Goal: Book appointment/travel/reservation

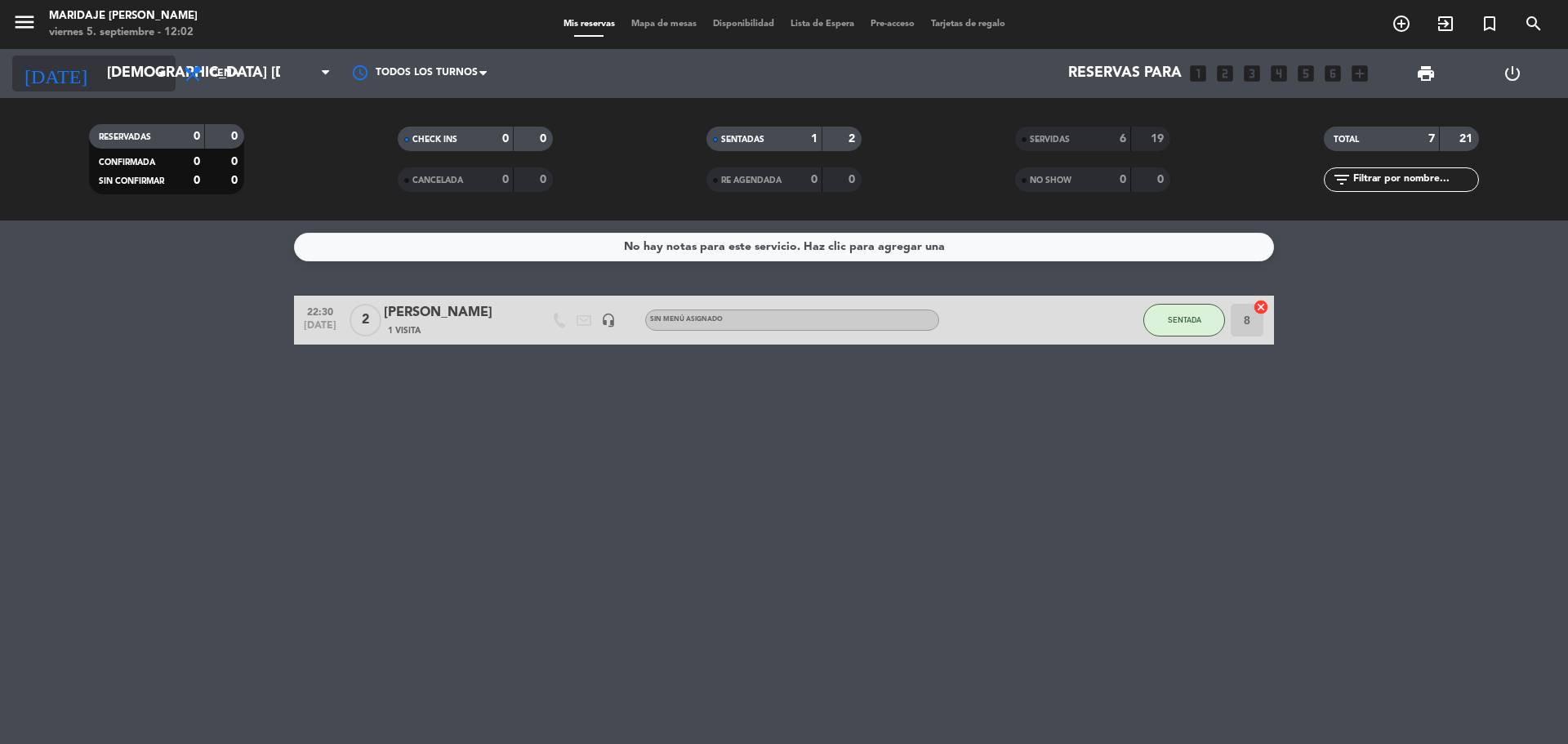
click at [150, 74] on input "[DEMOGRAPHIC_DATA] [DATE]" at bounding box center [193, 74] width 190 height 33
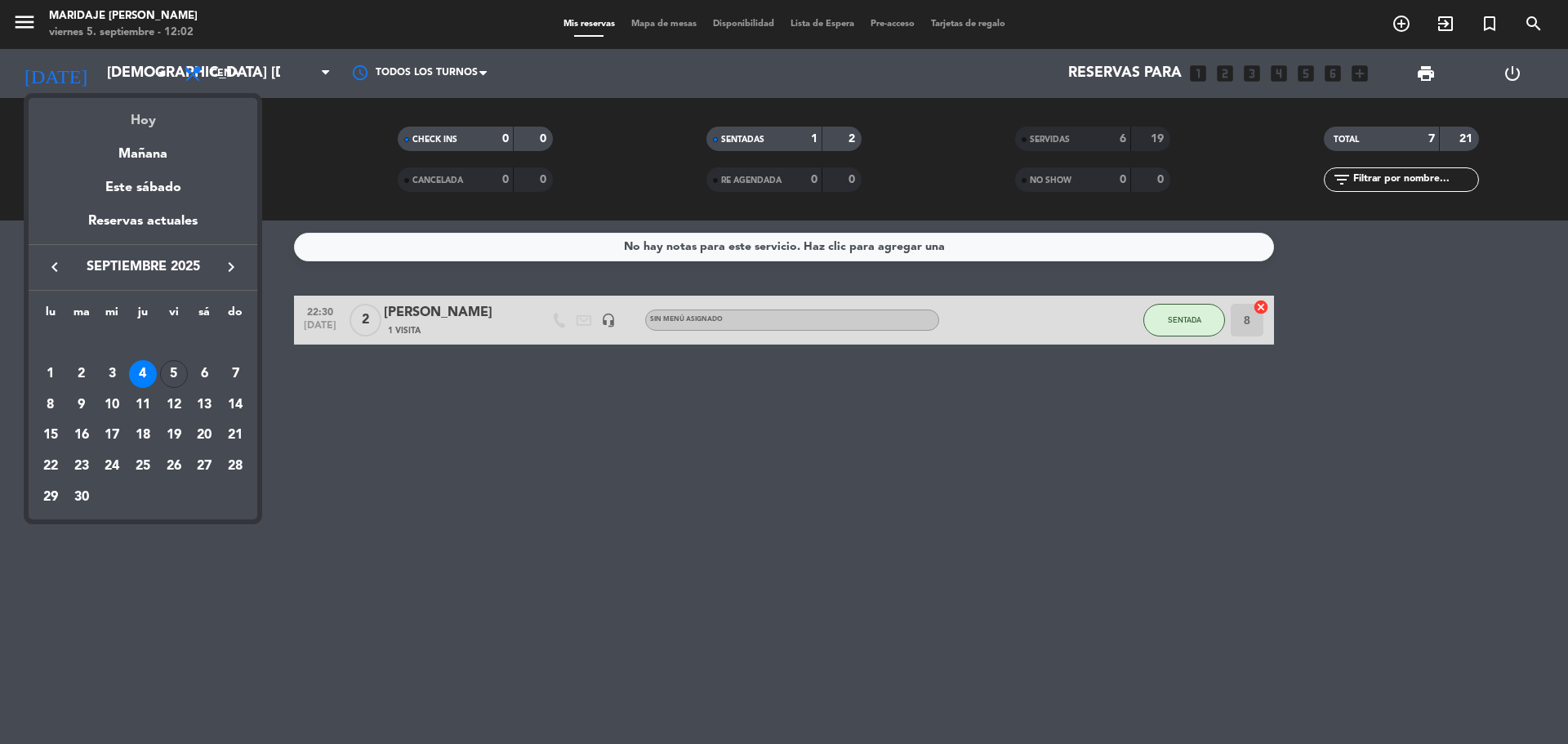
click at [145, 126] on div "Hoy" at bounding box center [143, 114] width 229 height 34
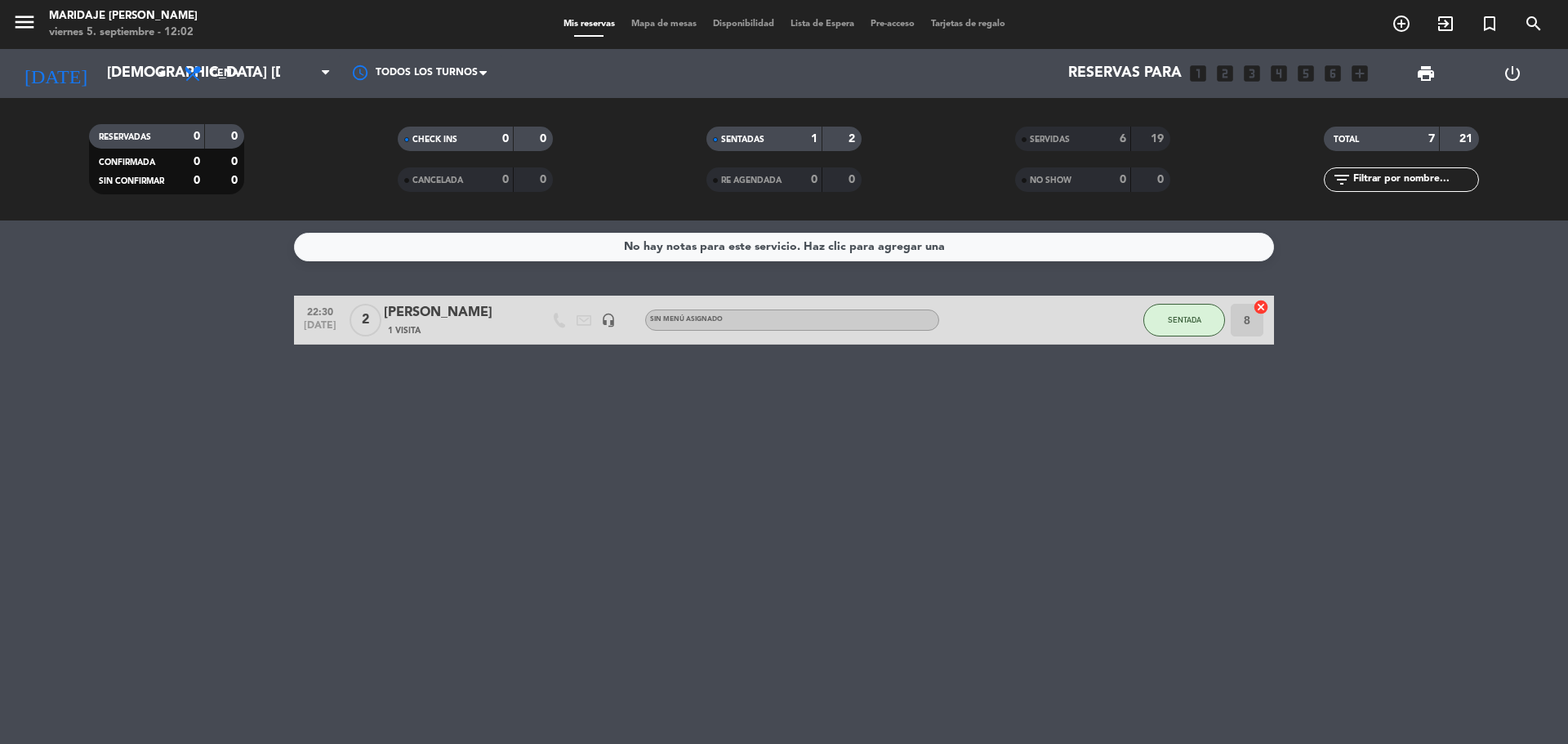
type input "vie. [DATE]"
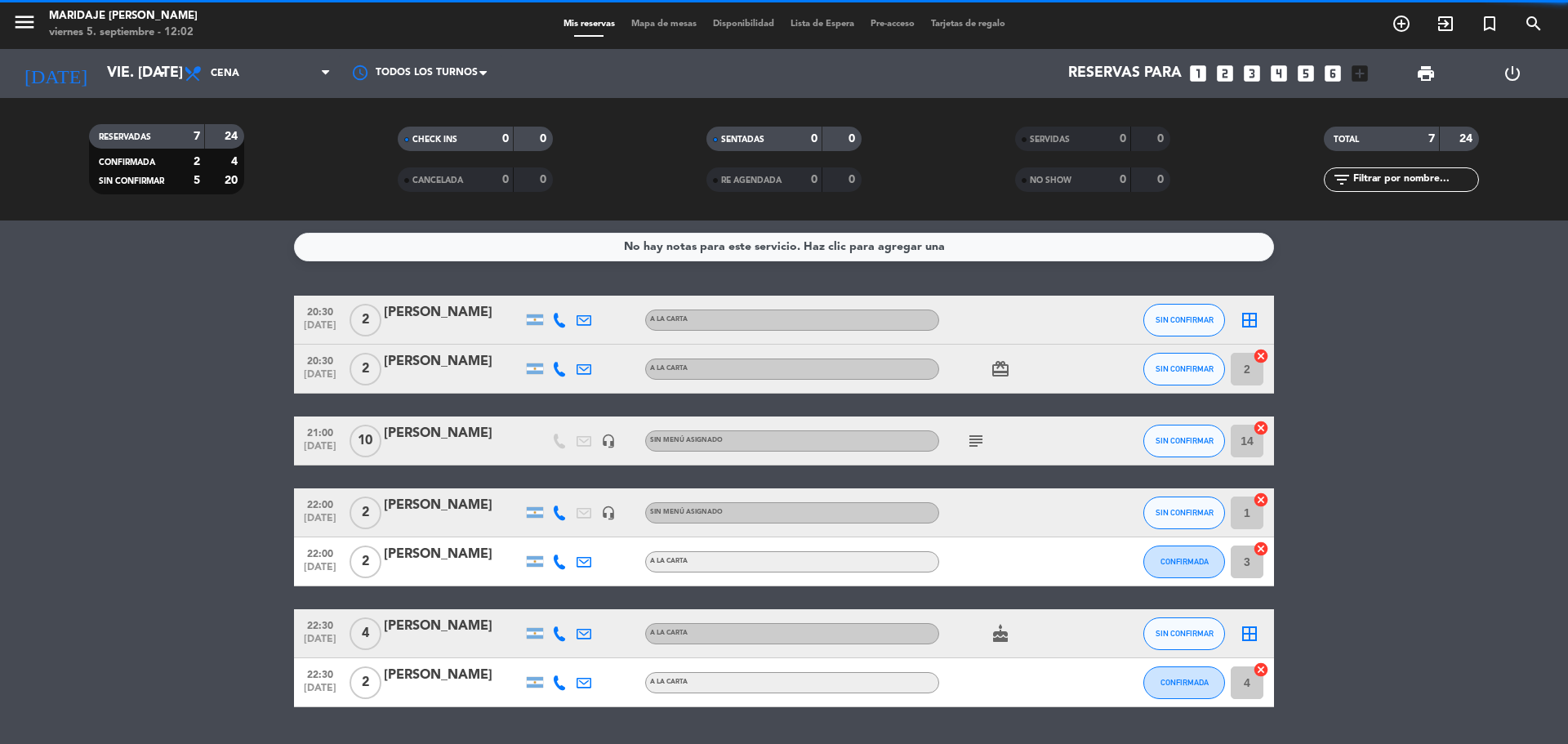
click at [245, 81] on span "Cena" at bounding box center [257, 74] width 164 height 36
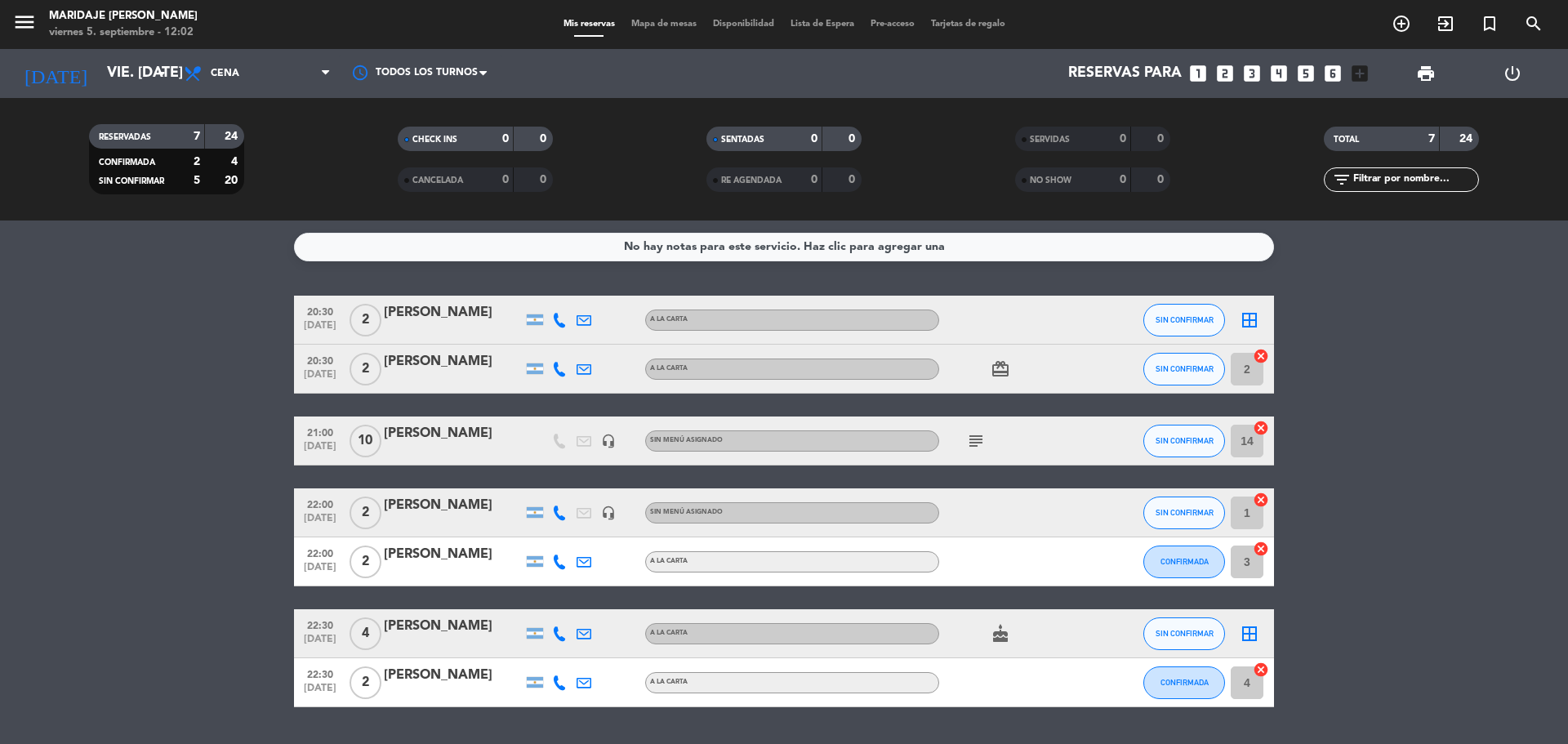
click at [169, 339] on bookings-row "20:30 [DATE] 2 [PERSON_NAME] A [PERSON_NAME] SIN CONFIRMAR border_all 20:30 [DA…" at bounding box center [784, 501] width 1568 height 411
click at [975, 449] on icon "subject" at bounding box center [976, 441] width 20 height 20
click at [1010, 430] on div "subject Vip" at bounding box center [1013, 441] width 147 height 49
click at [998, 378] on icon "card_giftcard" at bounding box center [1000, 369] width 20 height 20
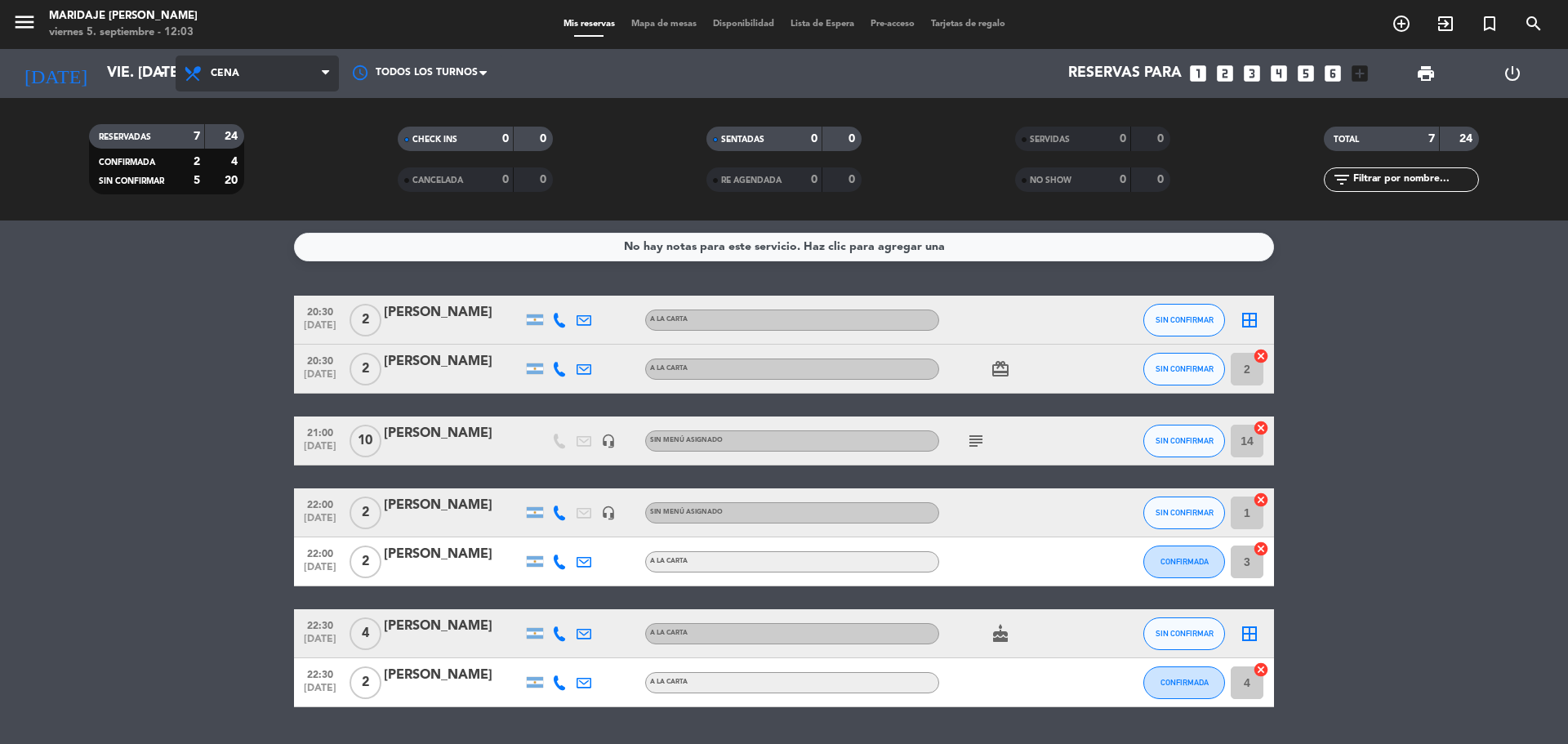
click at [258, 78] on span "Cena" at bounding box center [257, 74] width 164 height 36
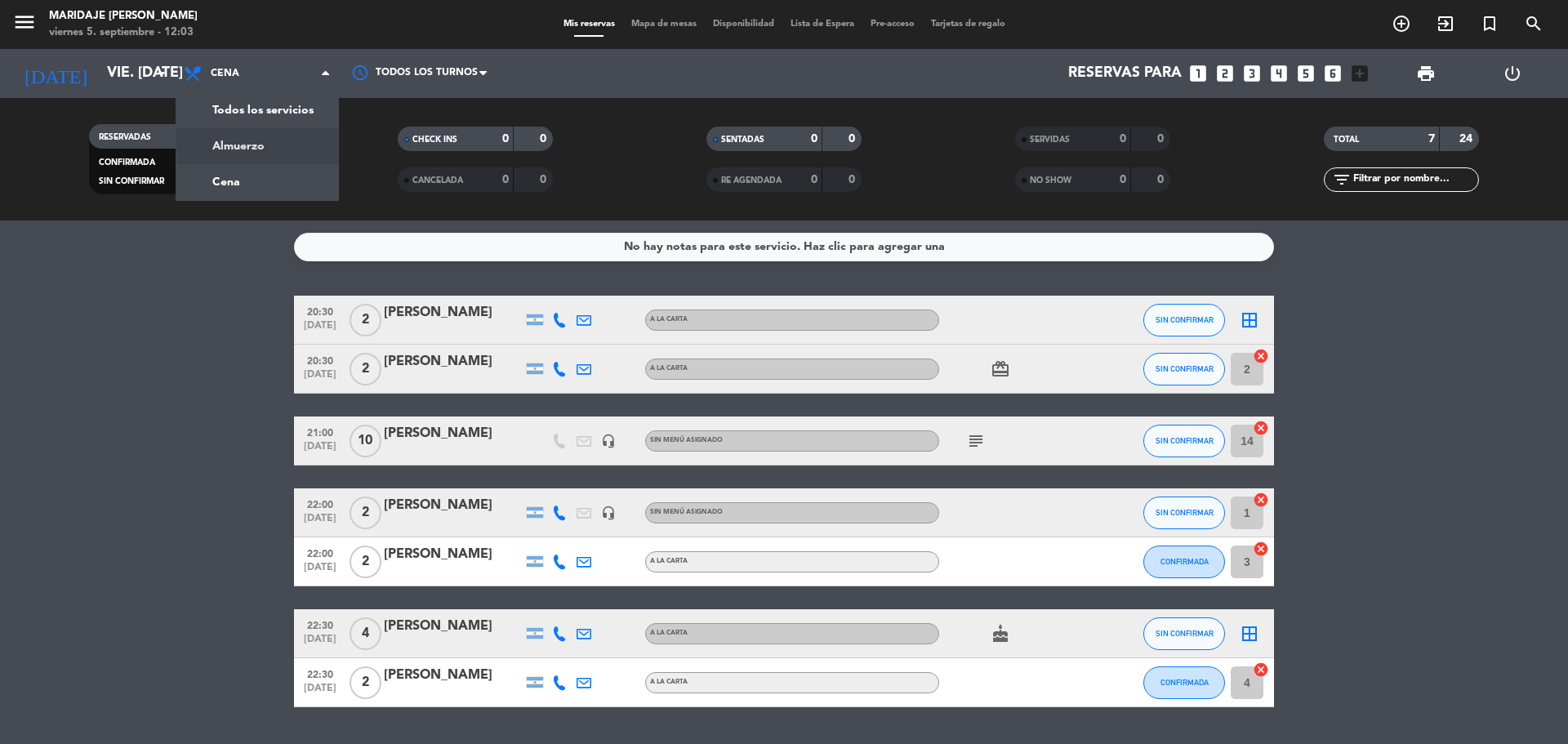
click at [256, 143] on div "menu Maridaje [PERSON_NAME] viernes 5. septiembre - 12:03 Mis reservas Mapa de …" at bounding box center [784, 110] width 1568 height 221
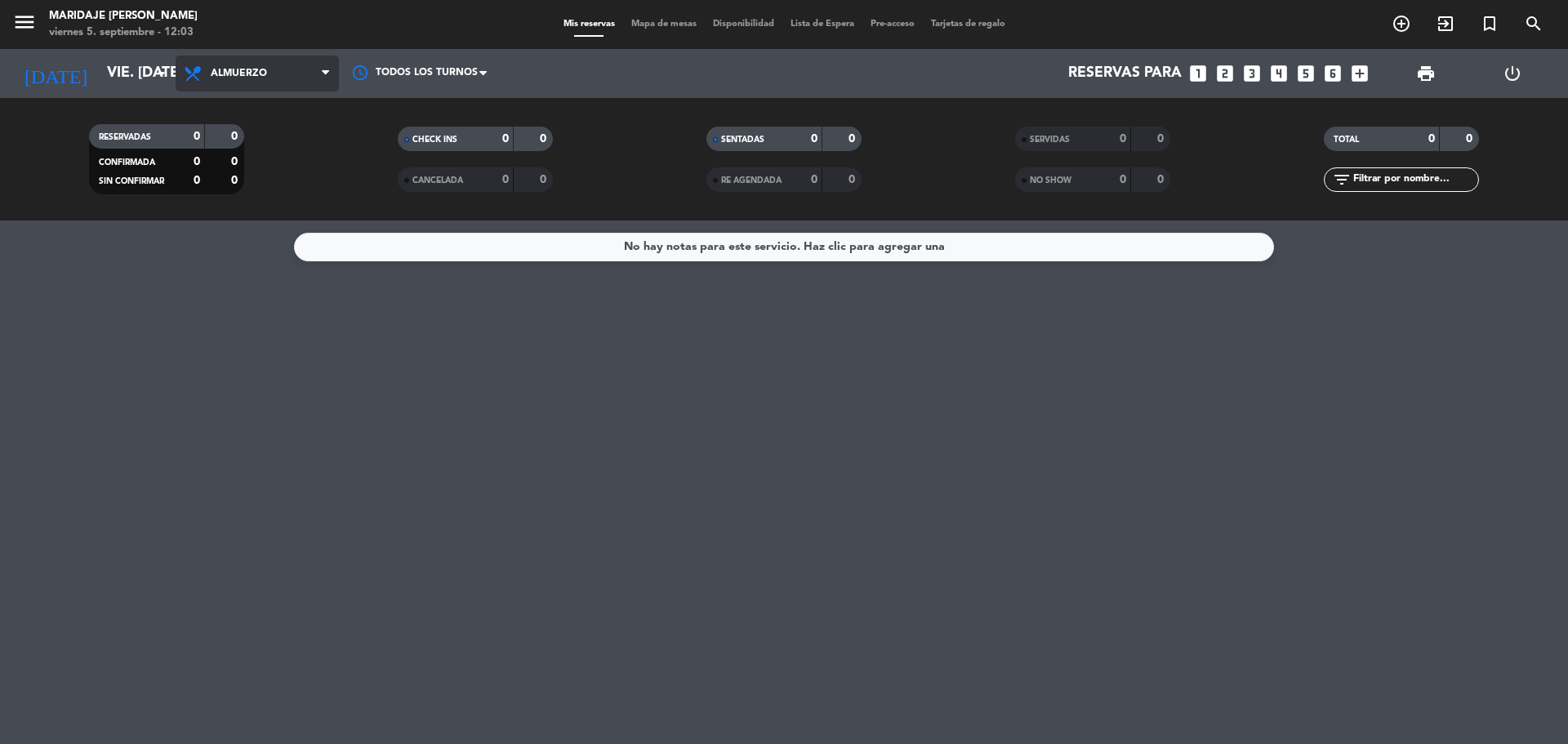
click at [258, 74] on span "Almuerzo" at bounding box center [238, 73] width 56 height 11
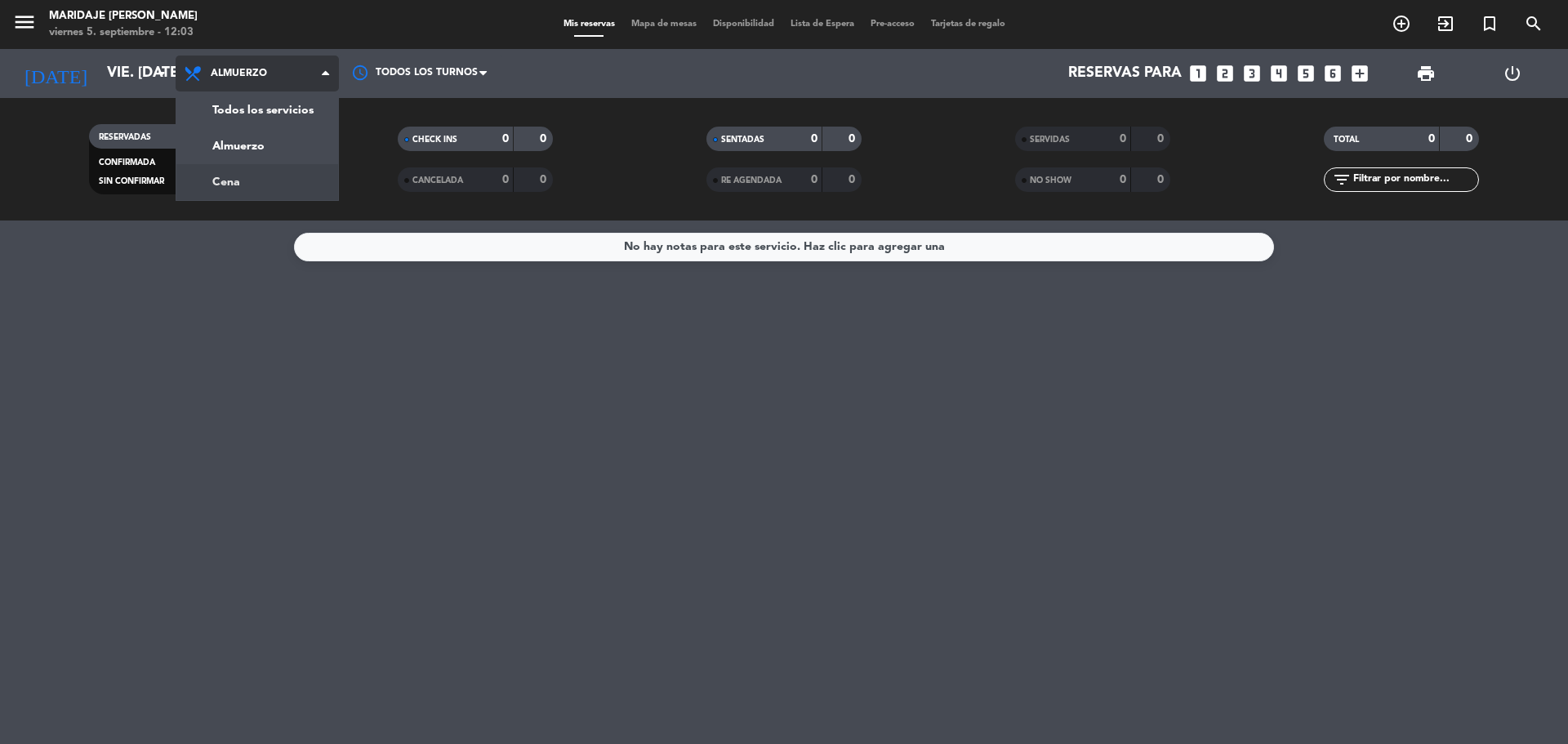
click at [229, 172] on div "menu Maridaje [PERSON_NAME] viernes 5. septiembre - 12:03 Mis reservas Mapa de …" at bounding box center [784, 110] width 1568 height 221
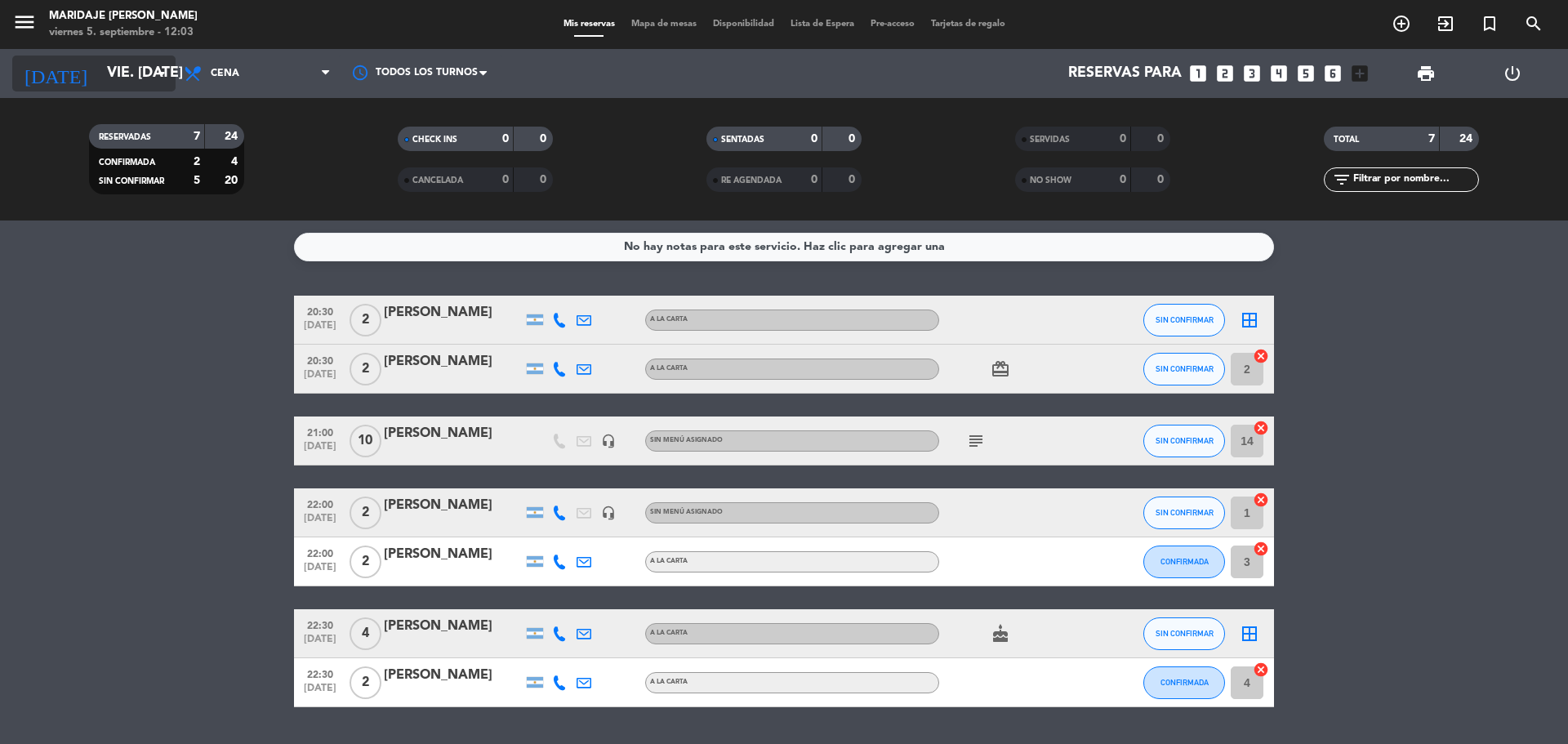
click at [121, 80] on input "vie. [DATE]" at bounding box center [193, 74] width 190 height 33
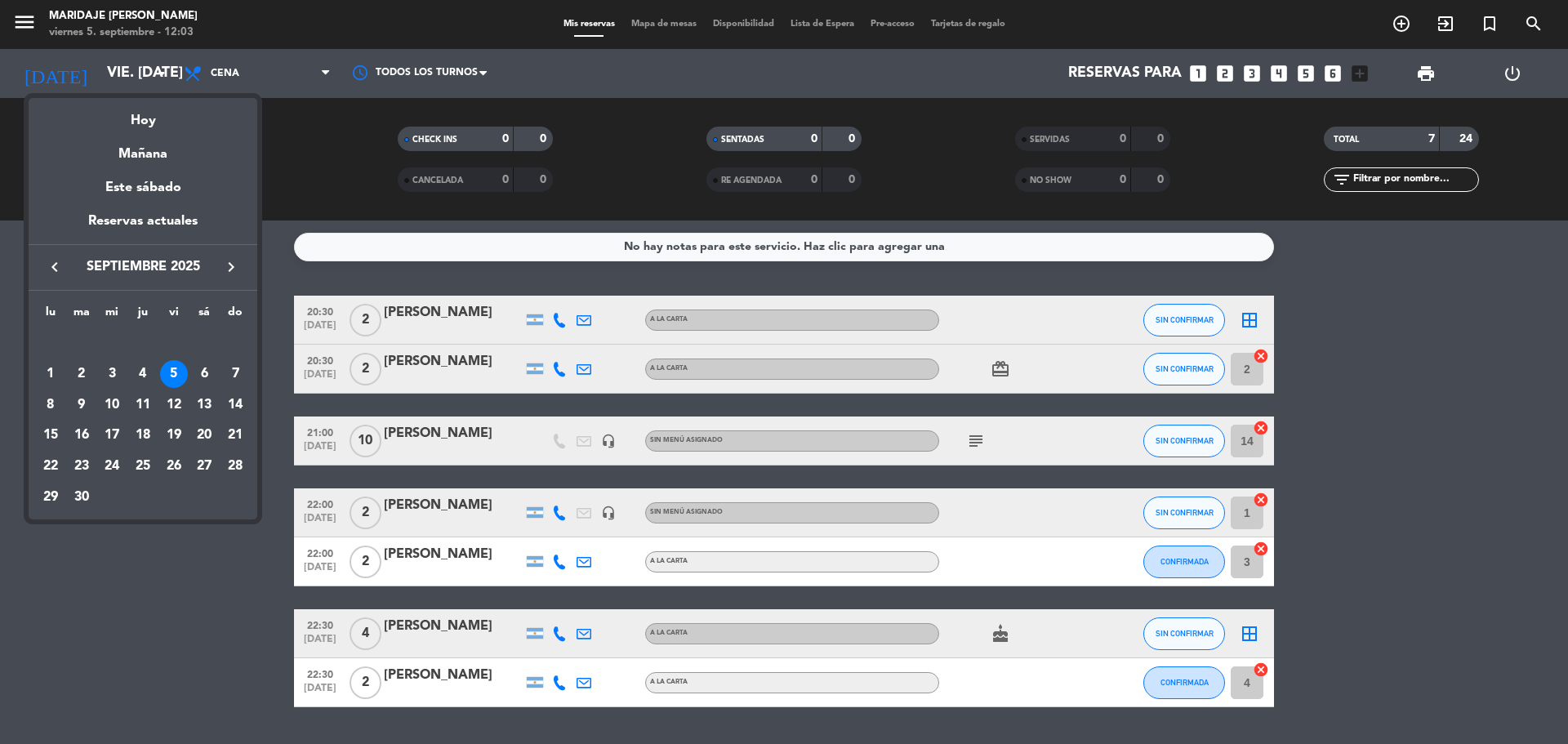
click at [1400, 22] on div at bounding box center [784, 372] width 1568 height 744
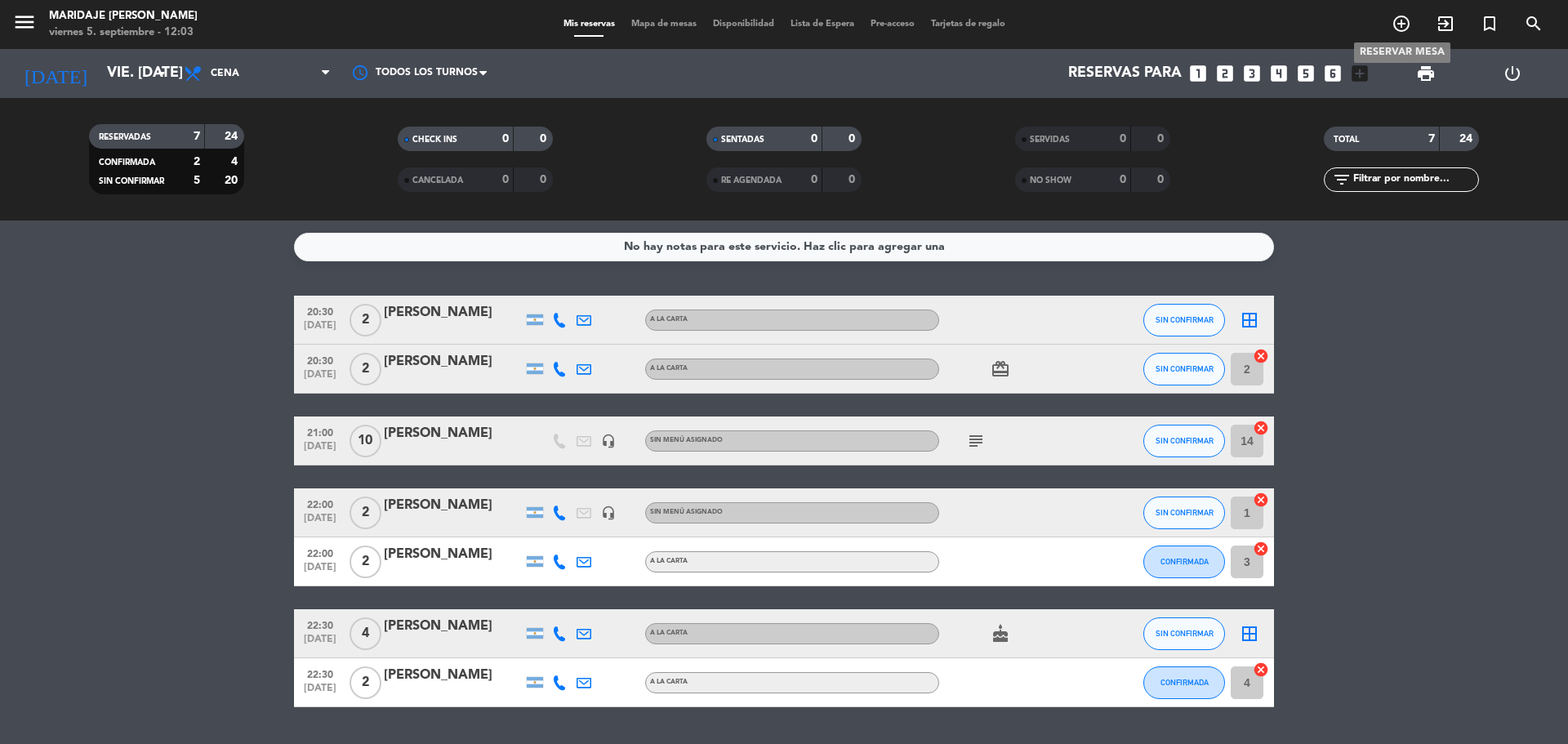
click at [1398, 25] on icon "add_circle_outline" at bounding box center [1402, 23] width 20 height 20
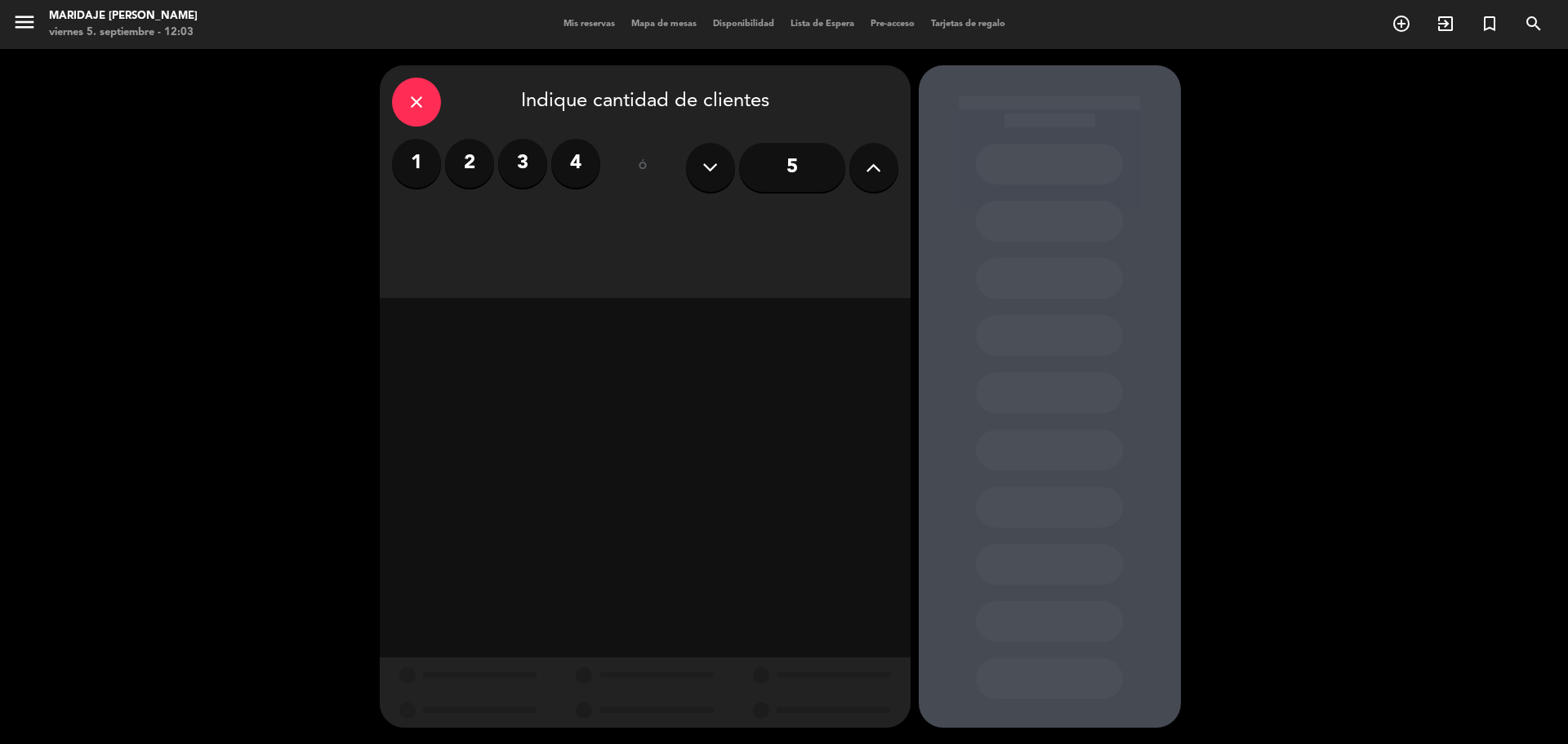
click at [717, 177] on icon at bounding box center [710, 167] width 16 height 24
click at [528, 173] on label "3" at bounding box center [522, 163] width 49 height 49
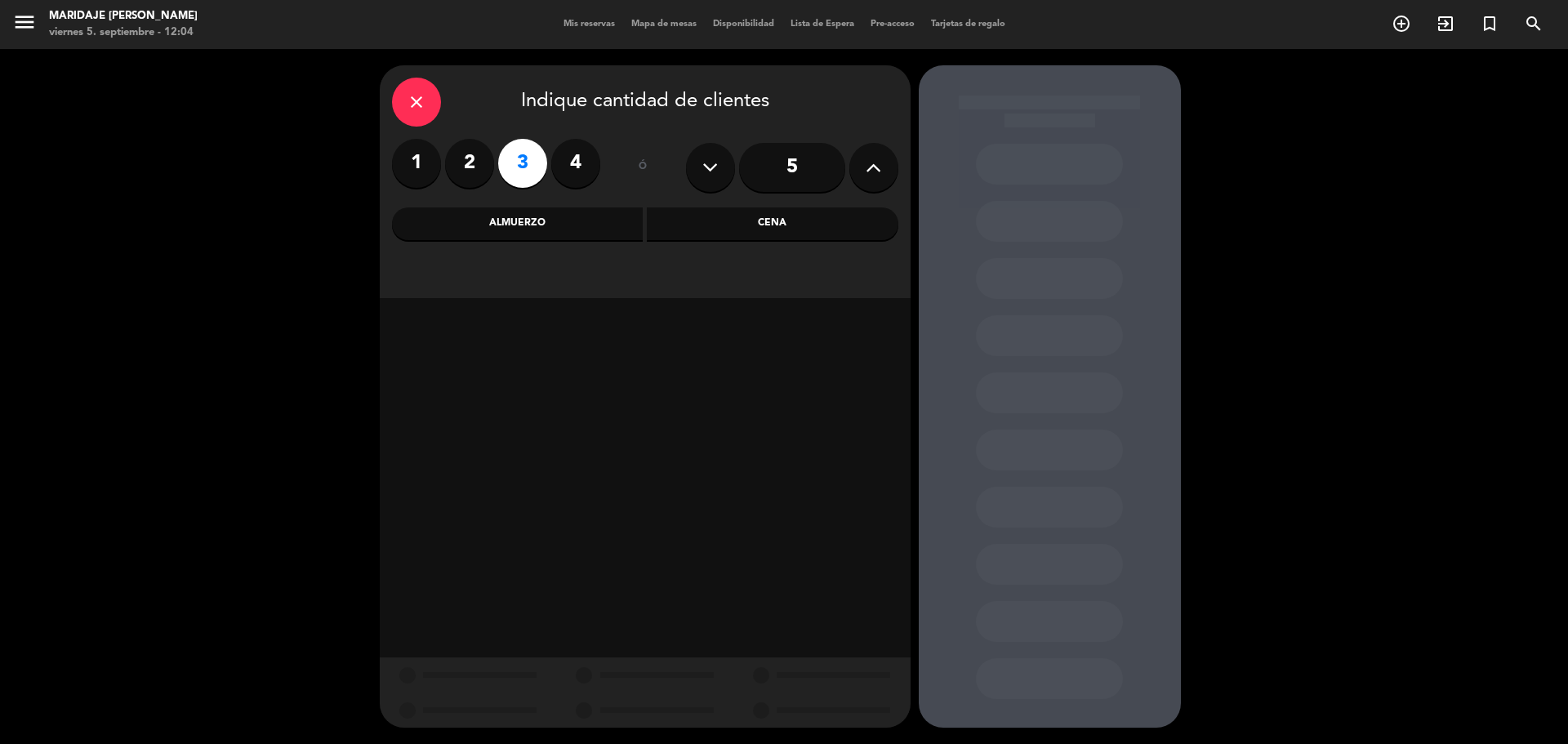
click at [775, 217] on div "Cena" at bounding box center [772, 224] width 252 height 33
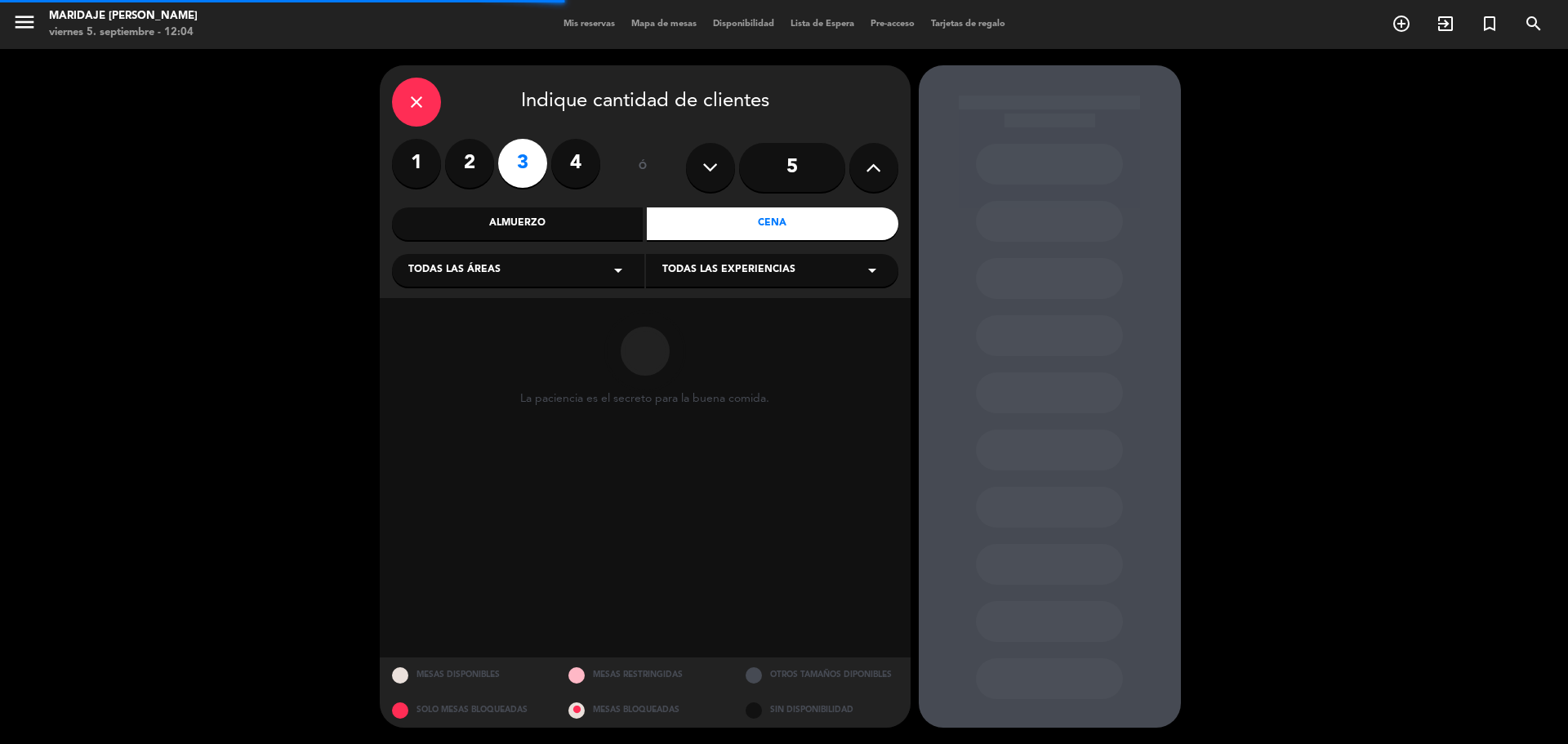
click at [551, 271] on div "Todas las áreas arrow_drop_down" at bounding box center [519, 270] width 253 height 33
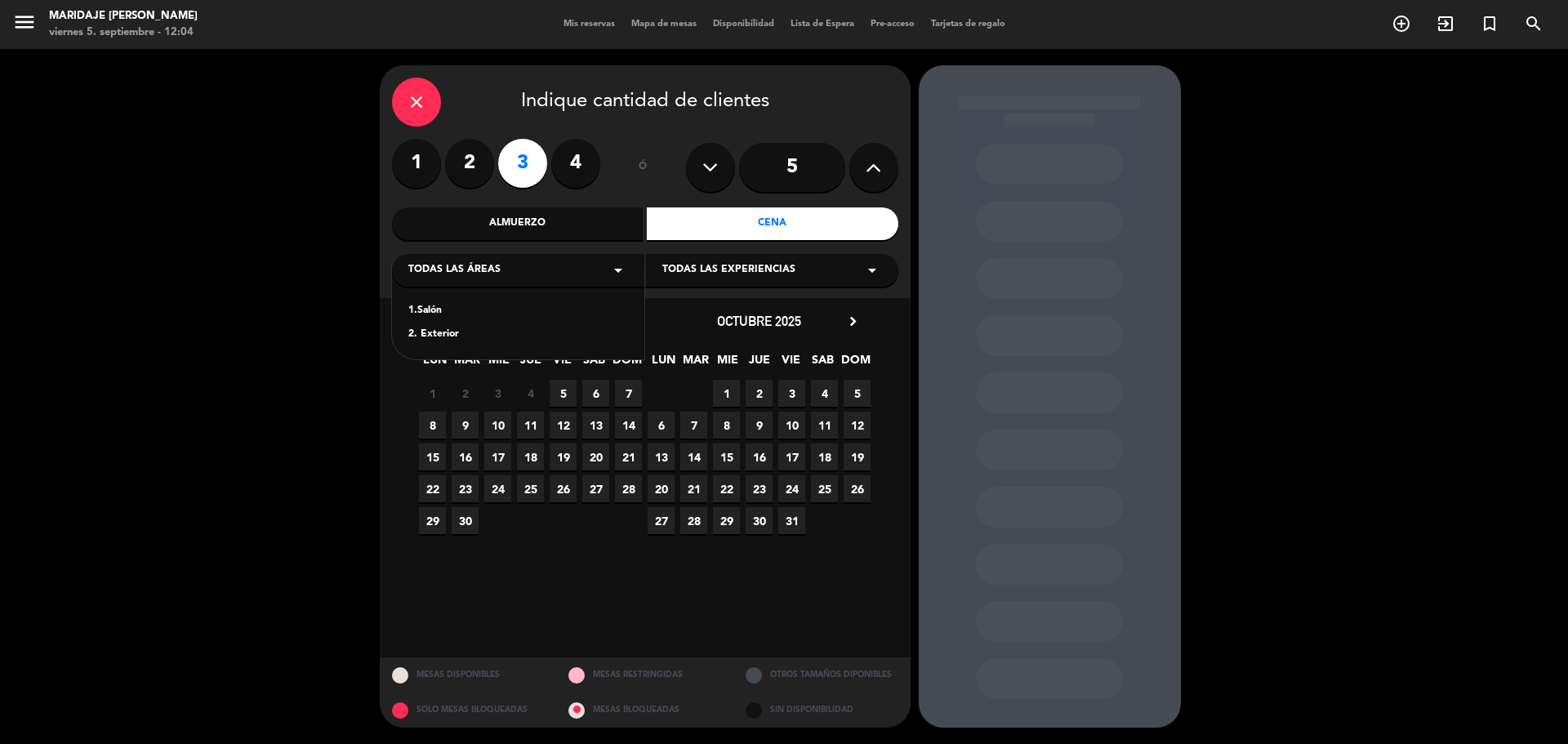
click at [782, 279] on span "Todas las experiencias" at bounding box center [729, 270] width 133 height 16
click at [710, 307] on div "A LA CARTA" at bounding box center [772, 311] width 220 height 16
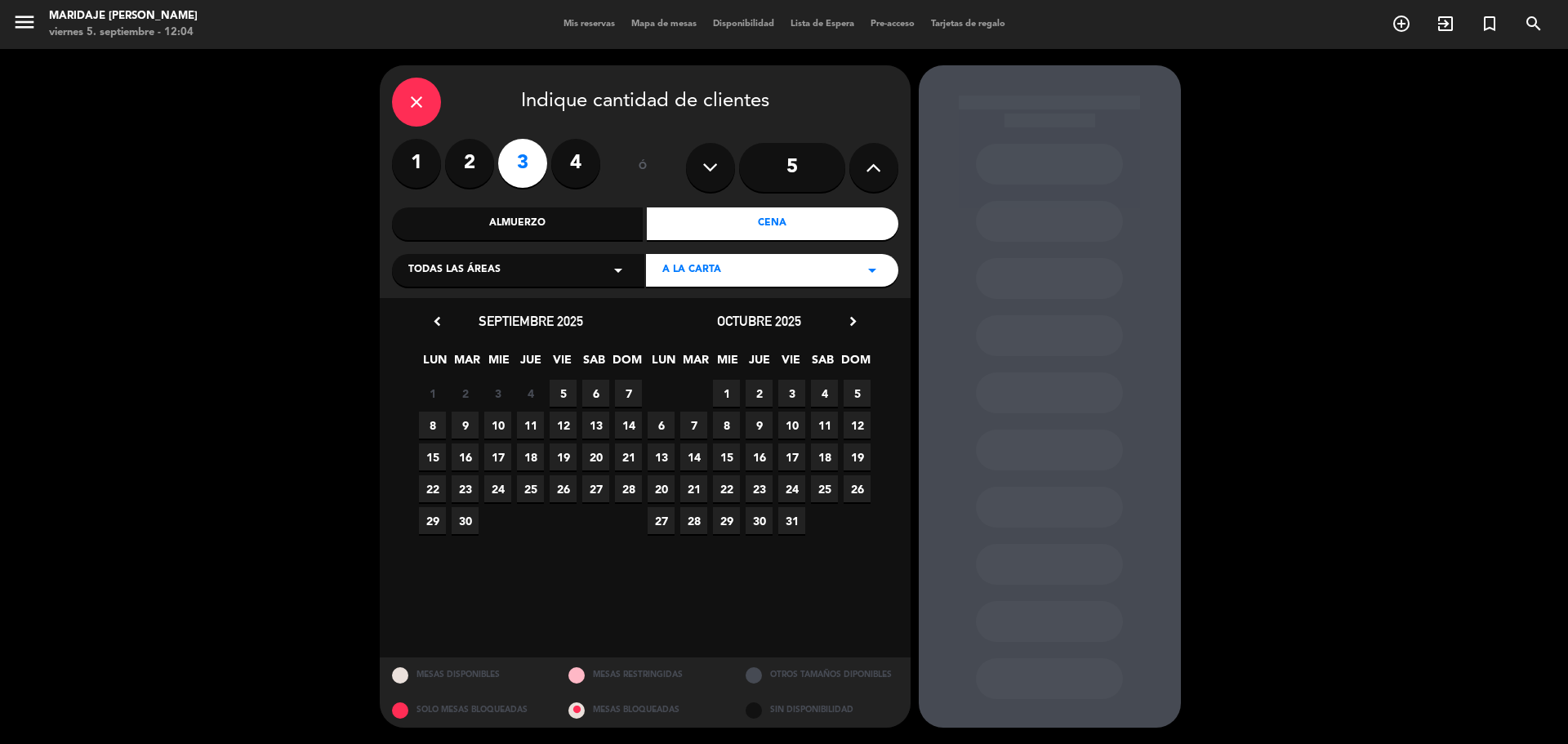
click at [599, 391] on span "6" at bounding box center [596, 393] width 27 height 27
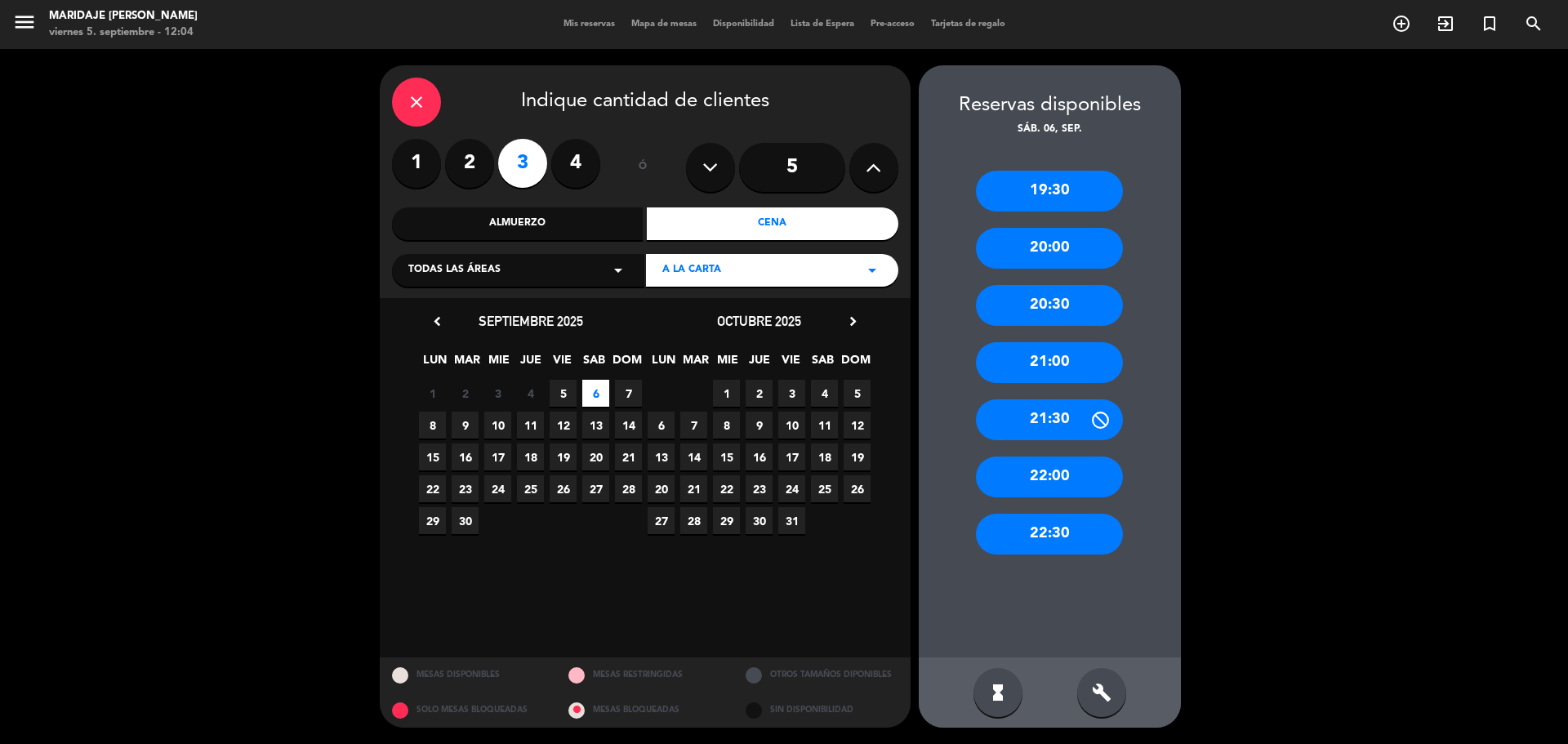
click at [1075, 249] on div "20:00" at bounding box center [1049, 248] width 147 height 41
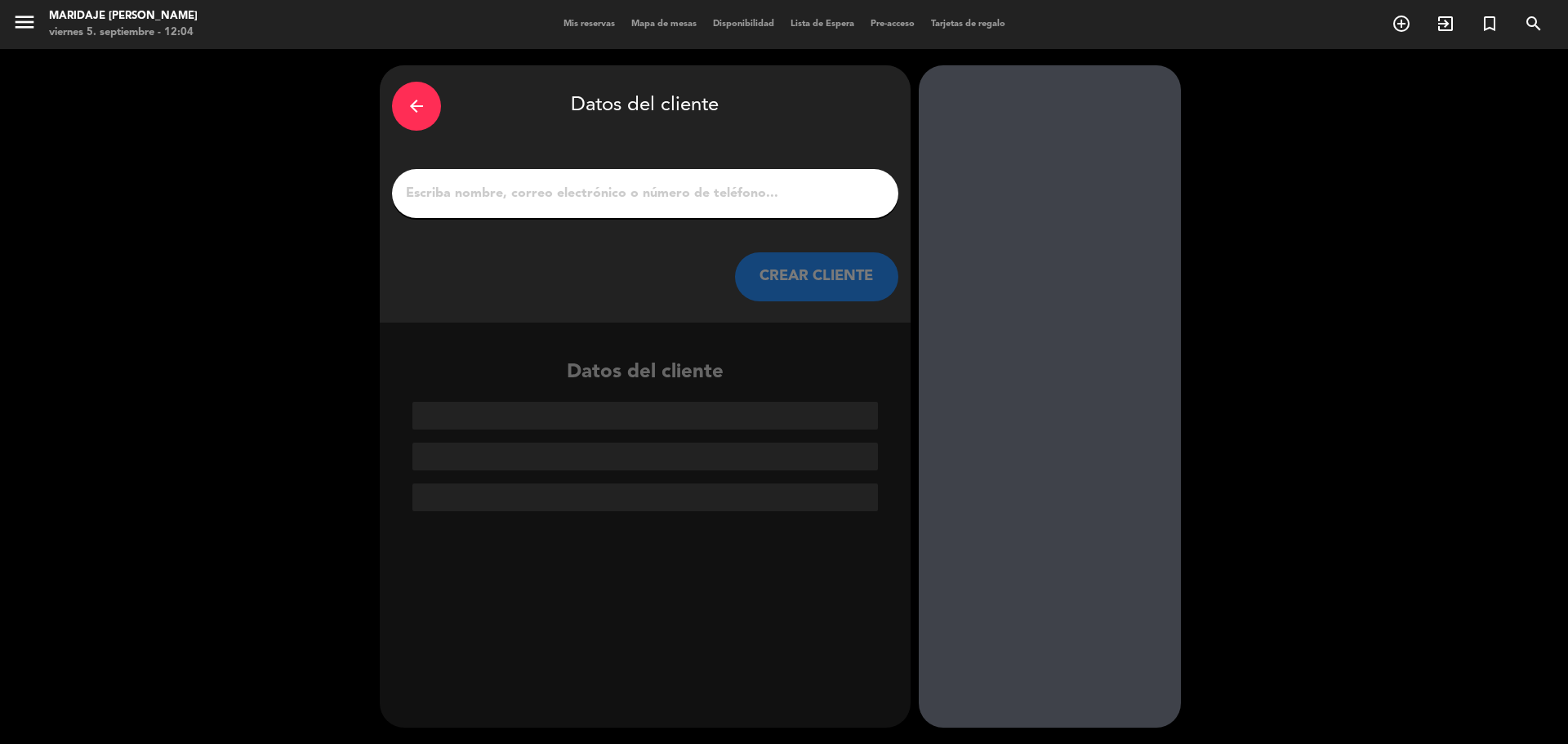
click at [750, 194] on input "1" at bounding box center [645, 193] width 482 height 23
drag, startPoint x: 642, startPoint y: 217, endPoint x: 647, endPoint y: 202, distance: 15.8
click at [644, 210] on div "arrow_back Datos del cliente CREAR CLIENTE" at bounding box center [645, 193] width 531 height 257
click at [648, 197] on input "1" at bounding box center [645, 193] width 482 height 23
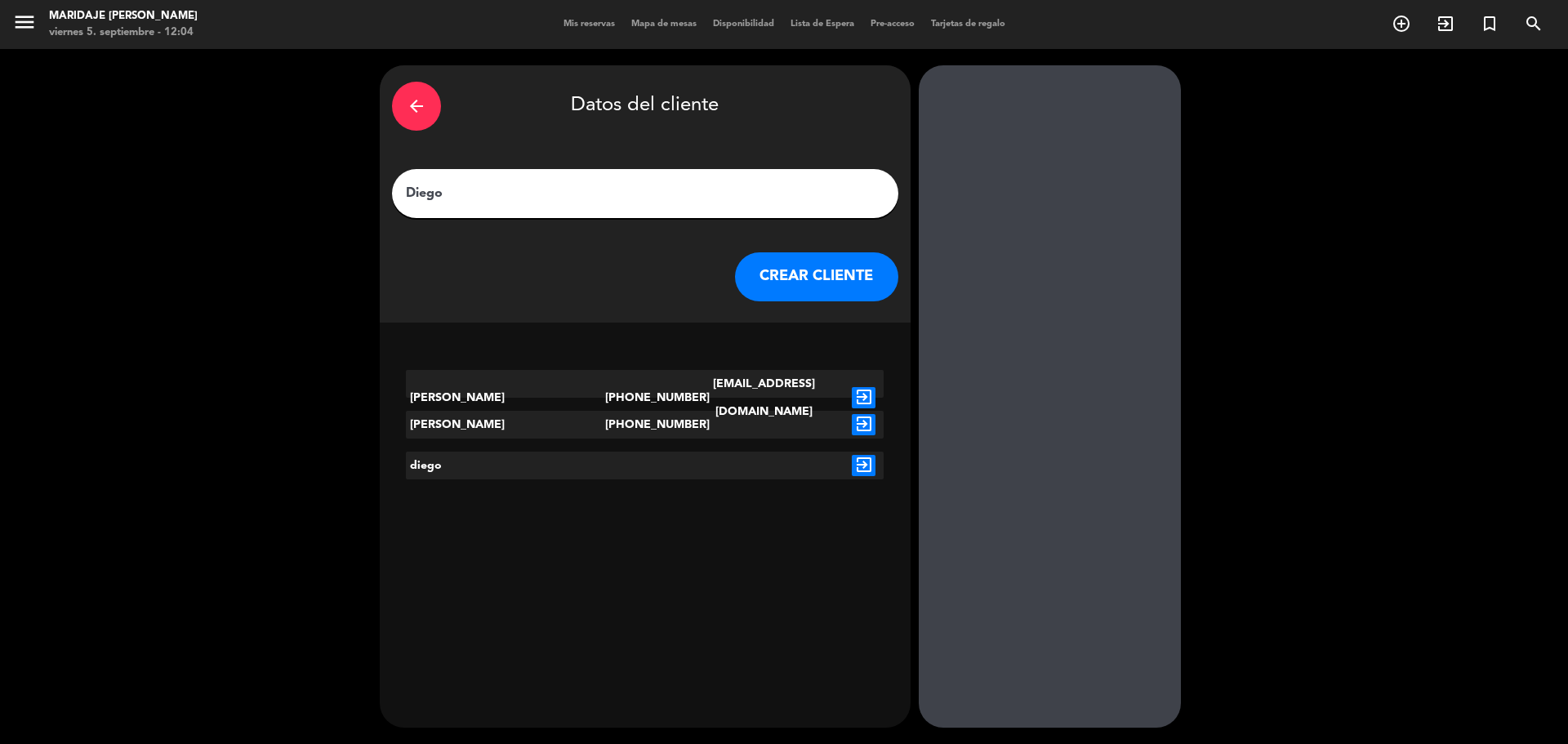
type input "Diego"
click at [839, 275] on button "CREAR CLIENTE" at bounding box center [816, 277] width 164 height 49
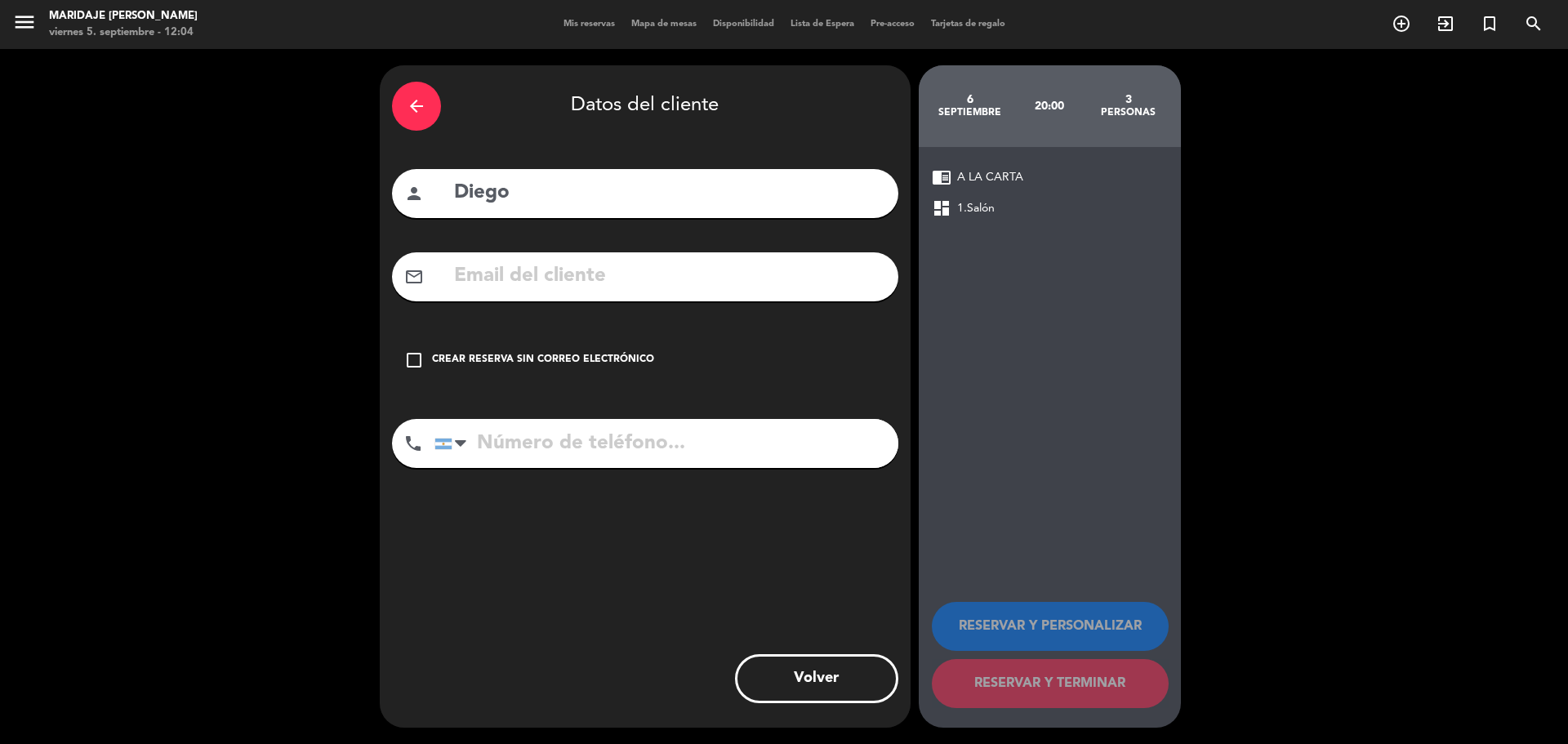
click at [417, 361] on icon "check_box_outline_blank" at bounding box center [414, 360] width 20 height 20
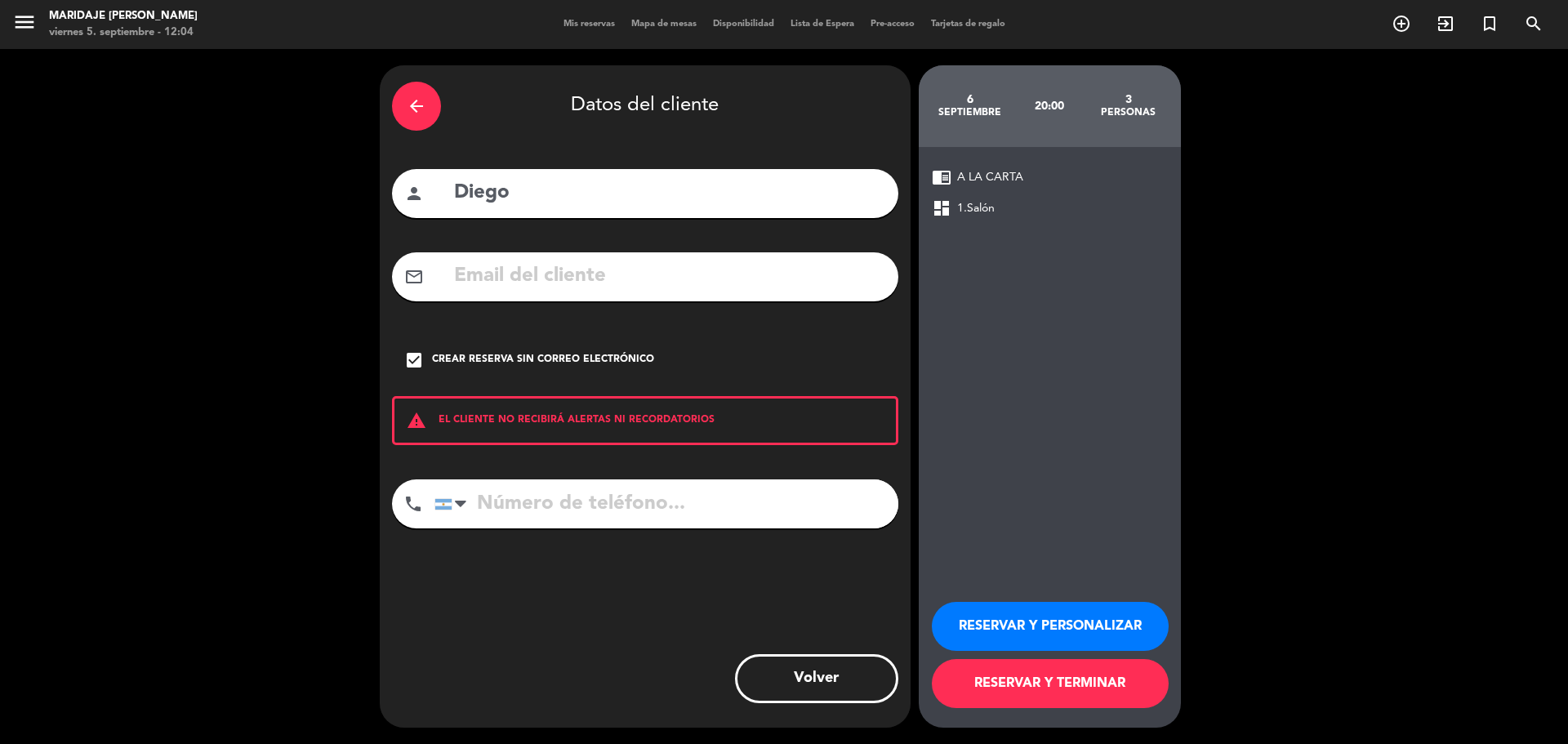
click at [1068, 643] on button "RESERVAR Y PERSONALIZAR" at bounding box center [1050, 626] width 237 height 49
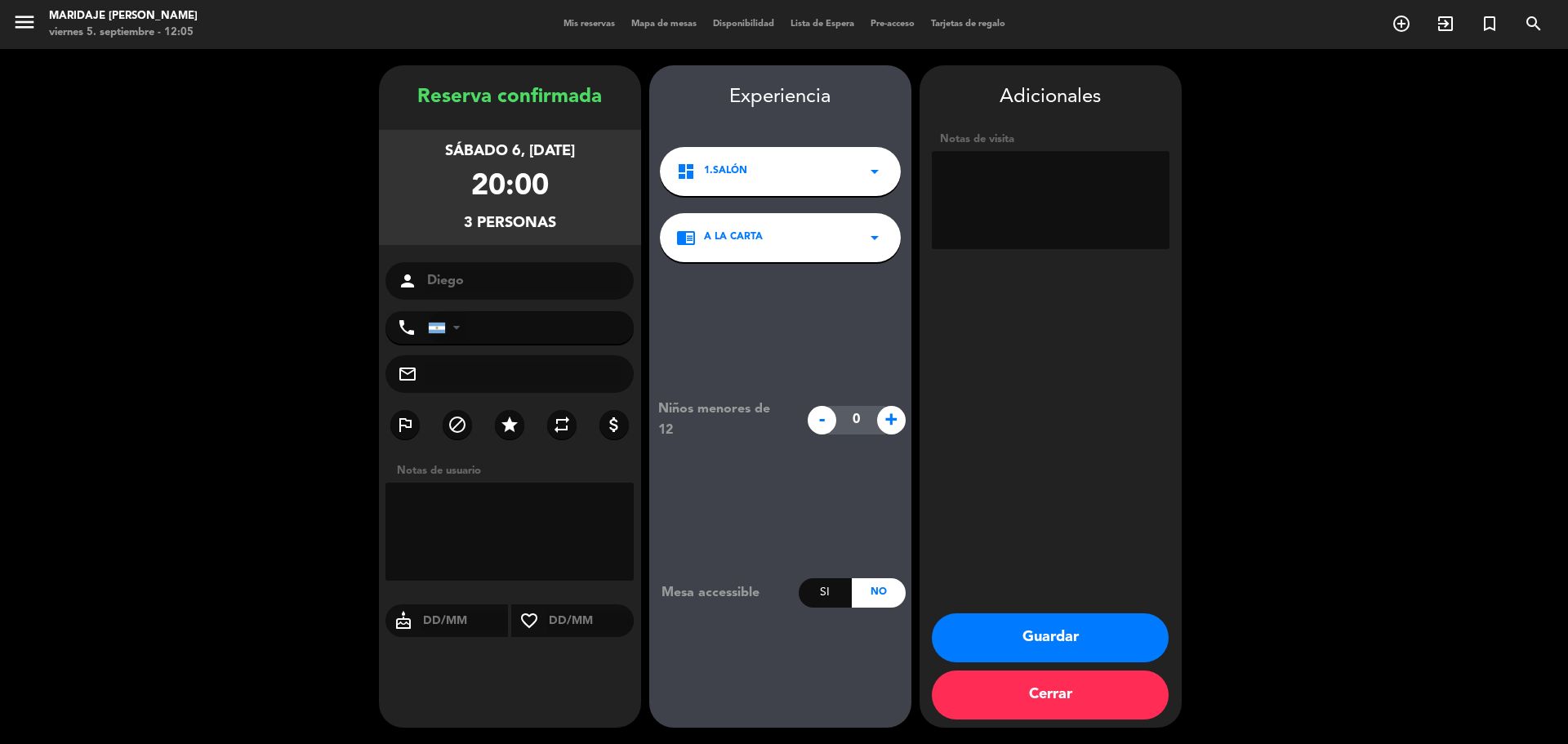
click at [454, 327] on div at bounding box center [457, 327] width 7 height 11
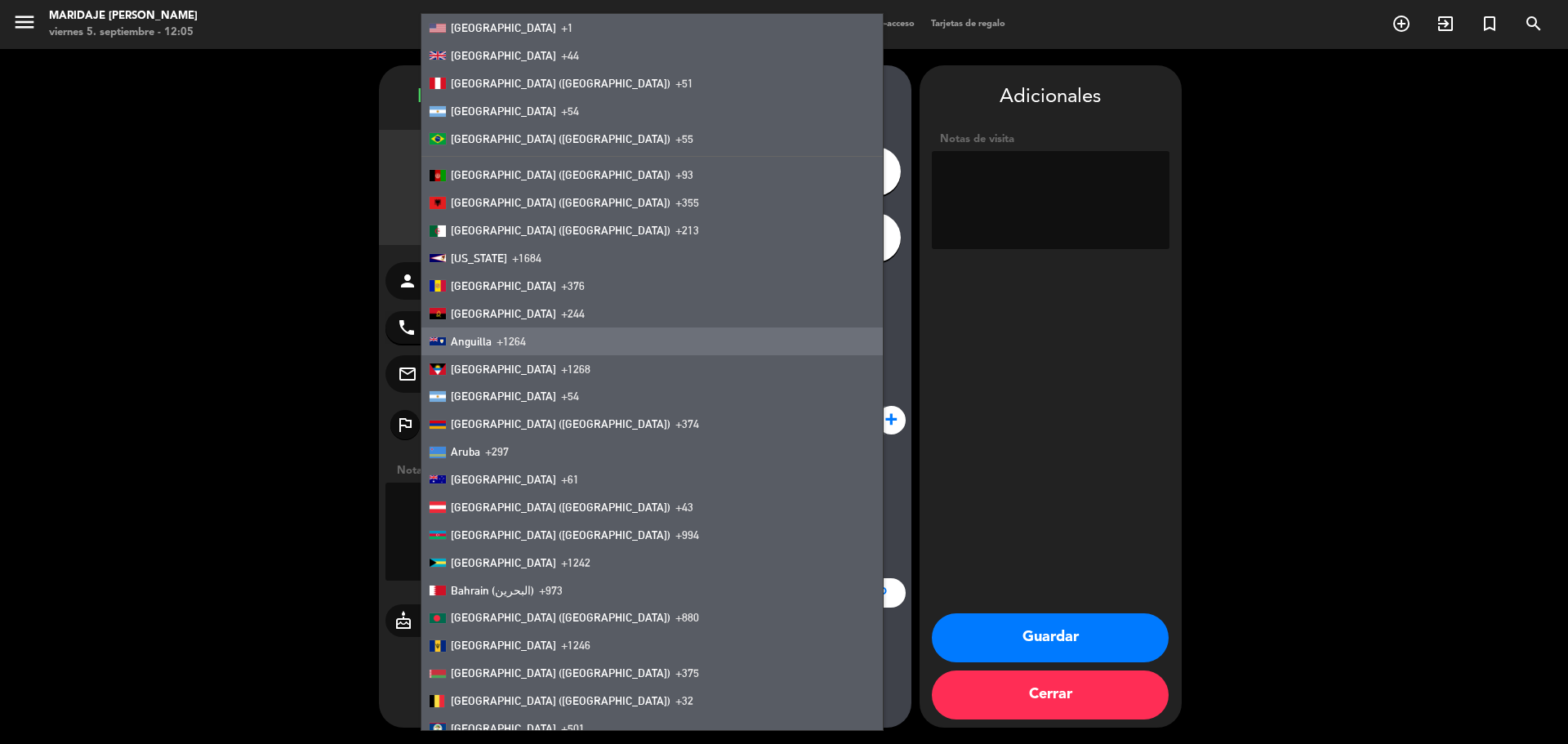
click at [293, 333] on booking-confirmed "Reserva confirmada sábado 6, [DATE] 20:00 3 personas person Diego phone [GEOGRA…" at bounding box center [784, 396] width 1536 height 663
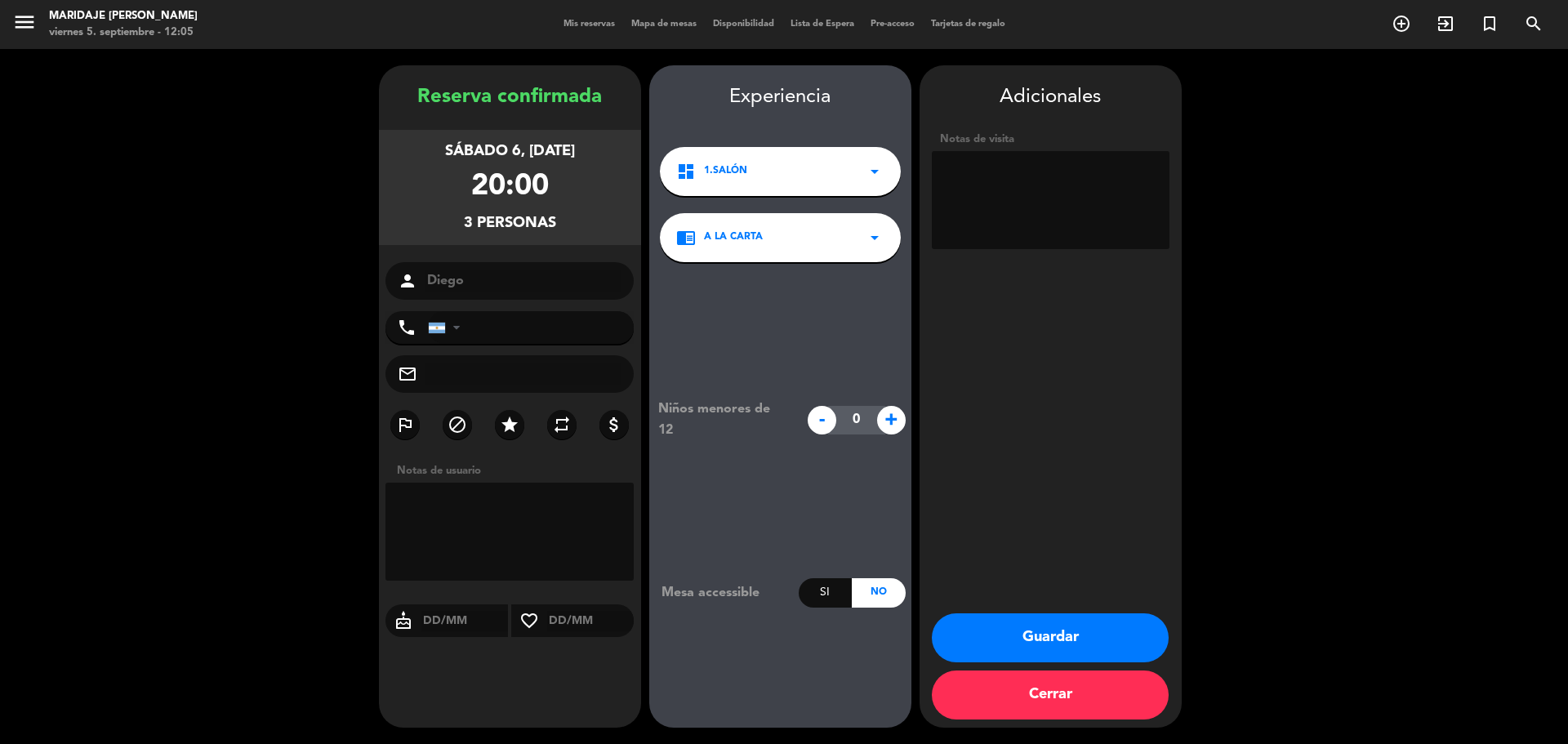
click at [517, 519] on textarea at bounding box center [510, 532] width 249 height 98
type textarea "P"
click at [1014, 175] on textarea at bounding box center [1050, 200] width 238 height 98
type textarea "Pasada por [PERSON_NAME]"
click at [1053, 632] on button "Guardar" at bounding box center [1050, 638] width 237 height 49
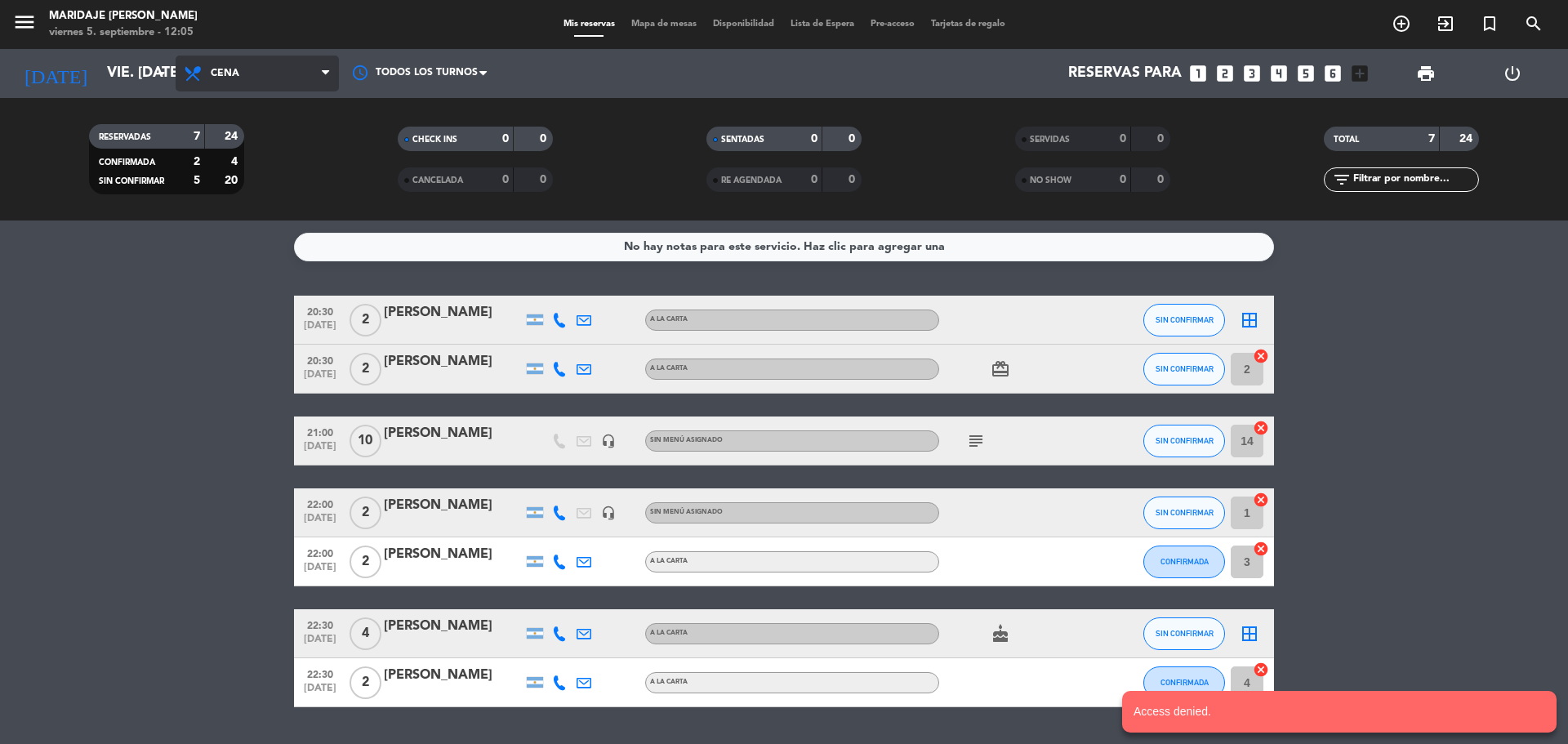
click at [261, 73] on span "Cena" at bounding box center [257, 74] width 164 height 36
click at [162, 81] on icon "arrow_drop_down" at bounding box center [161, 74] width 20 height 20
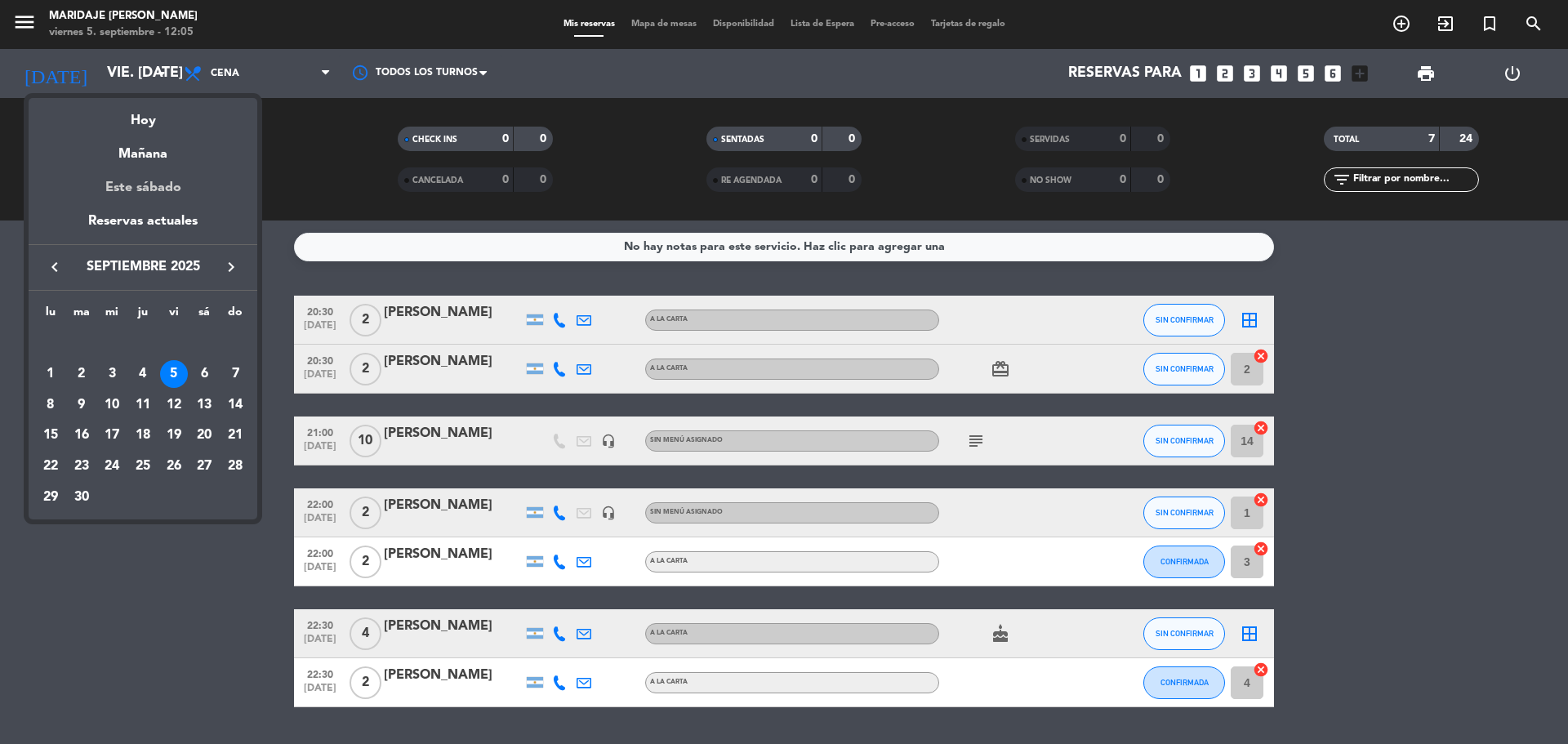
click at [156, 185] on div "Este sábado" at bounding box center [143, 188] width 229 height 46
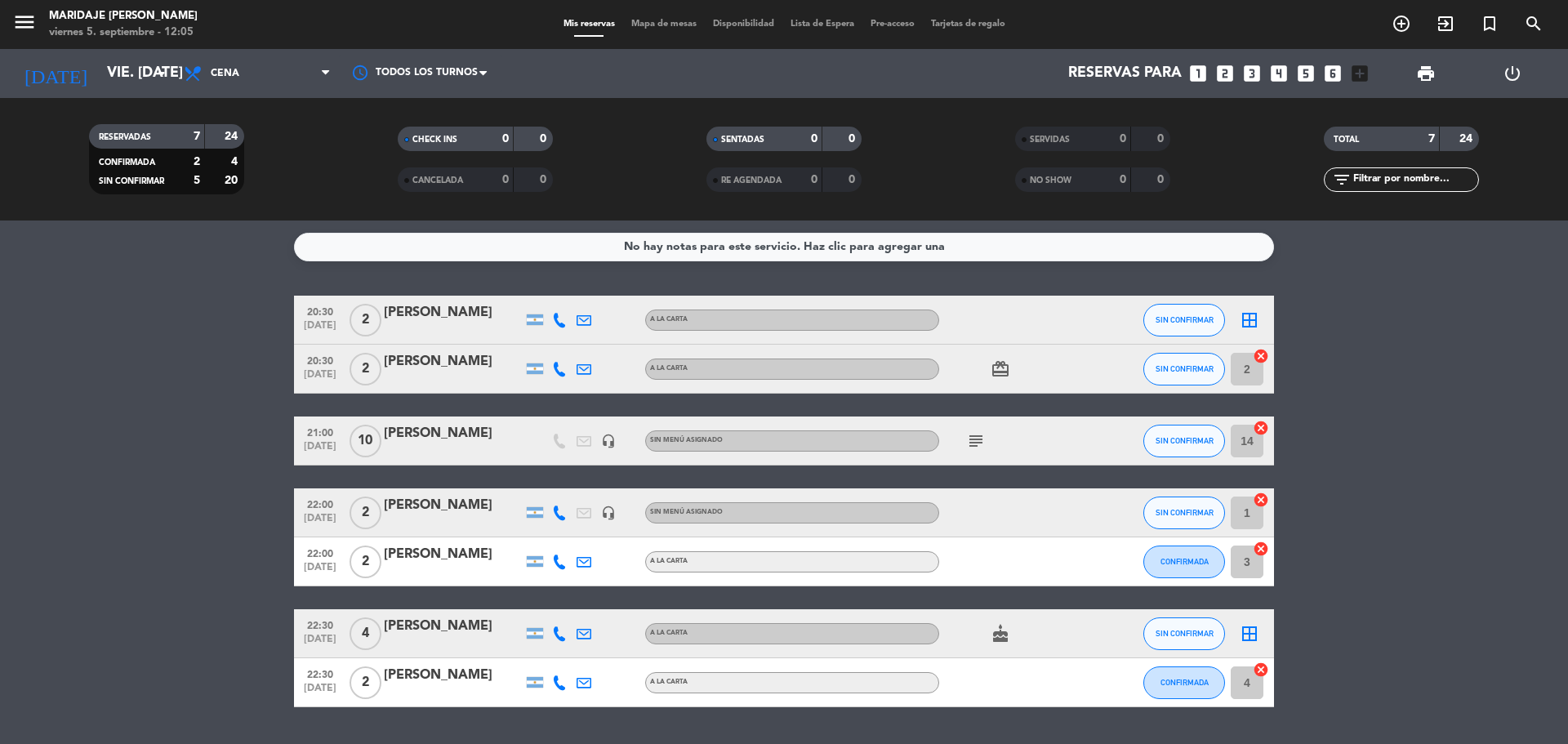
type input "sáb. [DATE]"
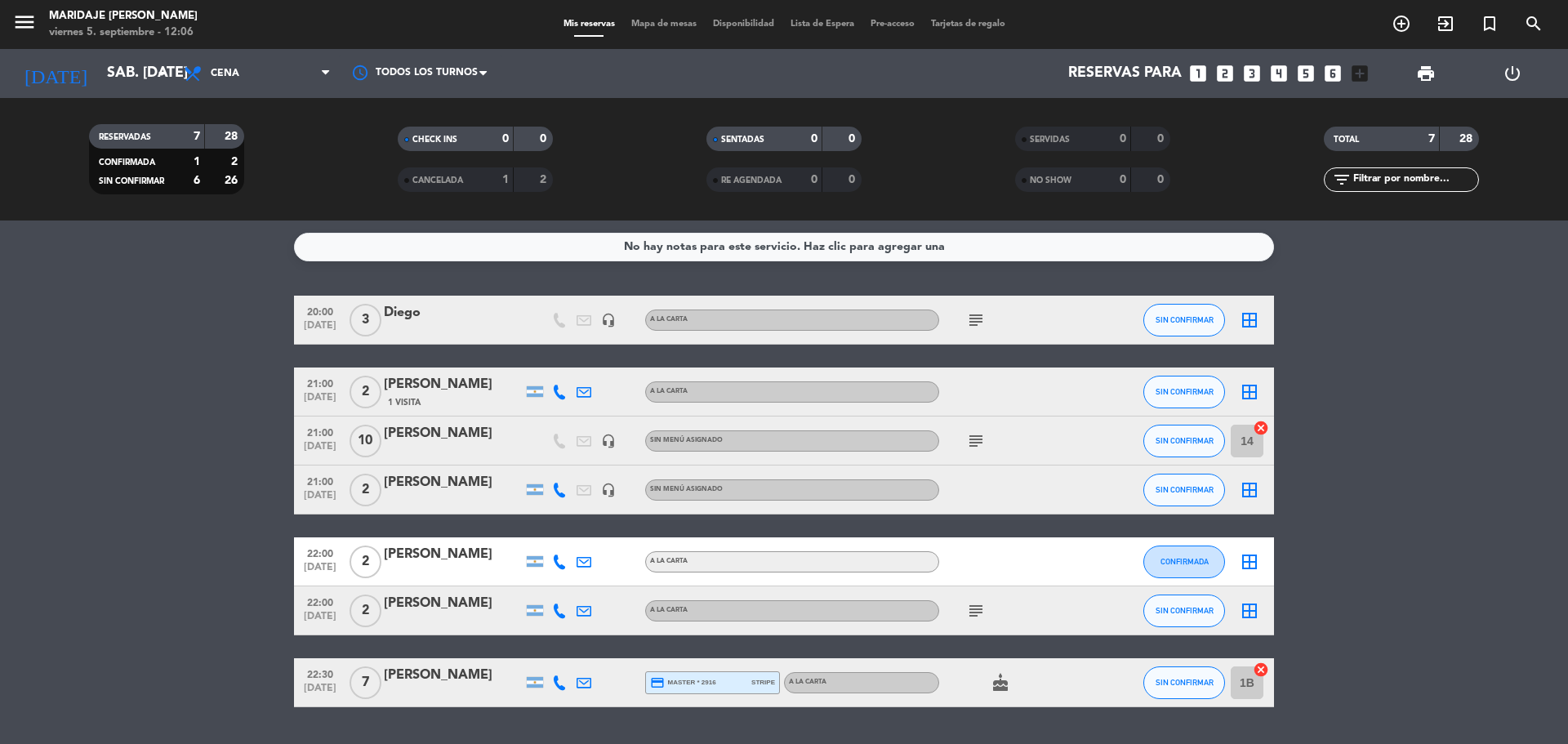
click at [811, 22] on span "Lista de Espera" at bounding box center [823, 24] width 80 height 9
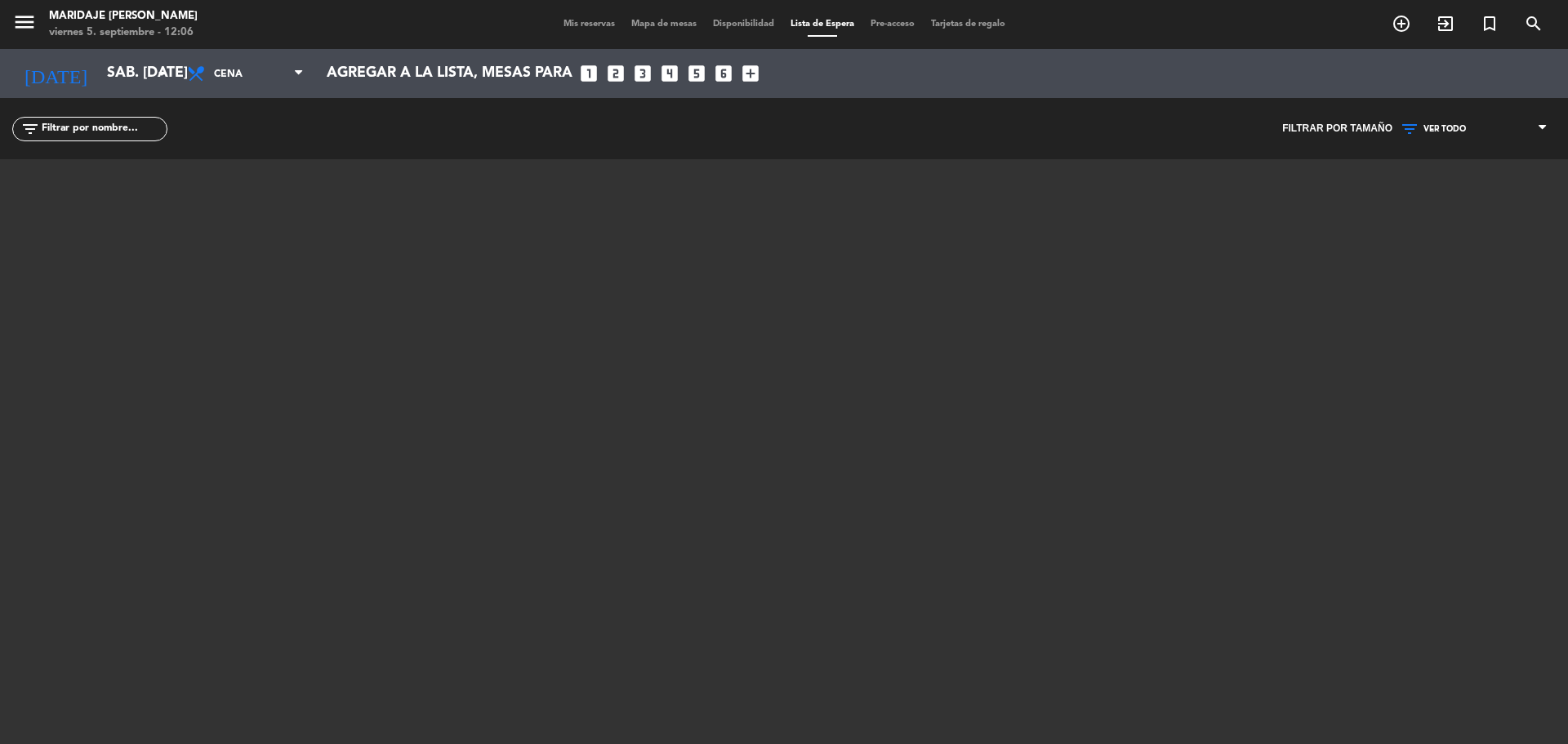
click at [556, 29] on span "Mis reservas" at bounding box center [590, 24] width 68 height 9
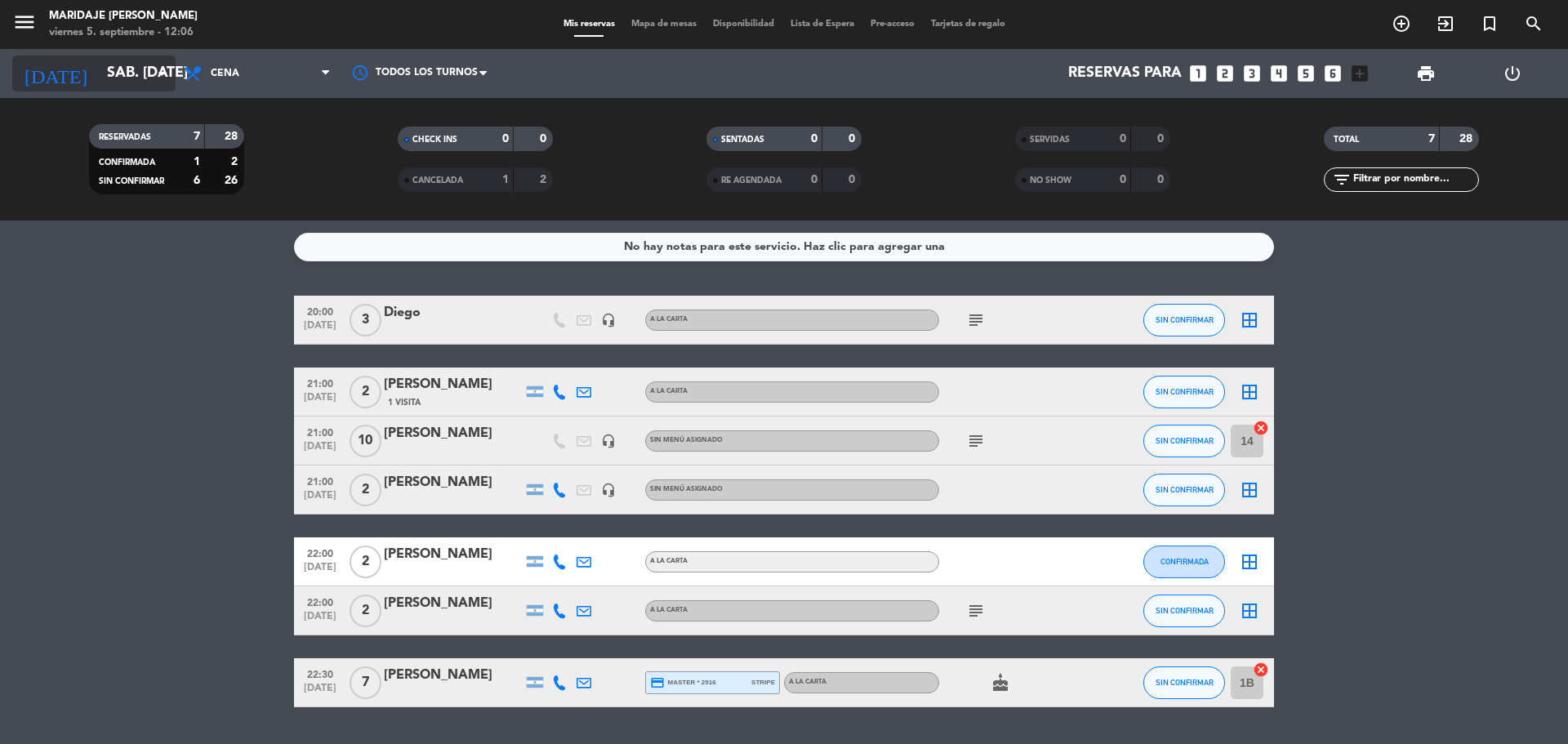
click at [165, 91] on div "[DATE] sáb. [DATE] arrow_drop_down" at bounding box center [94, 74] width 164 height 36
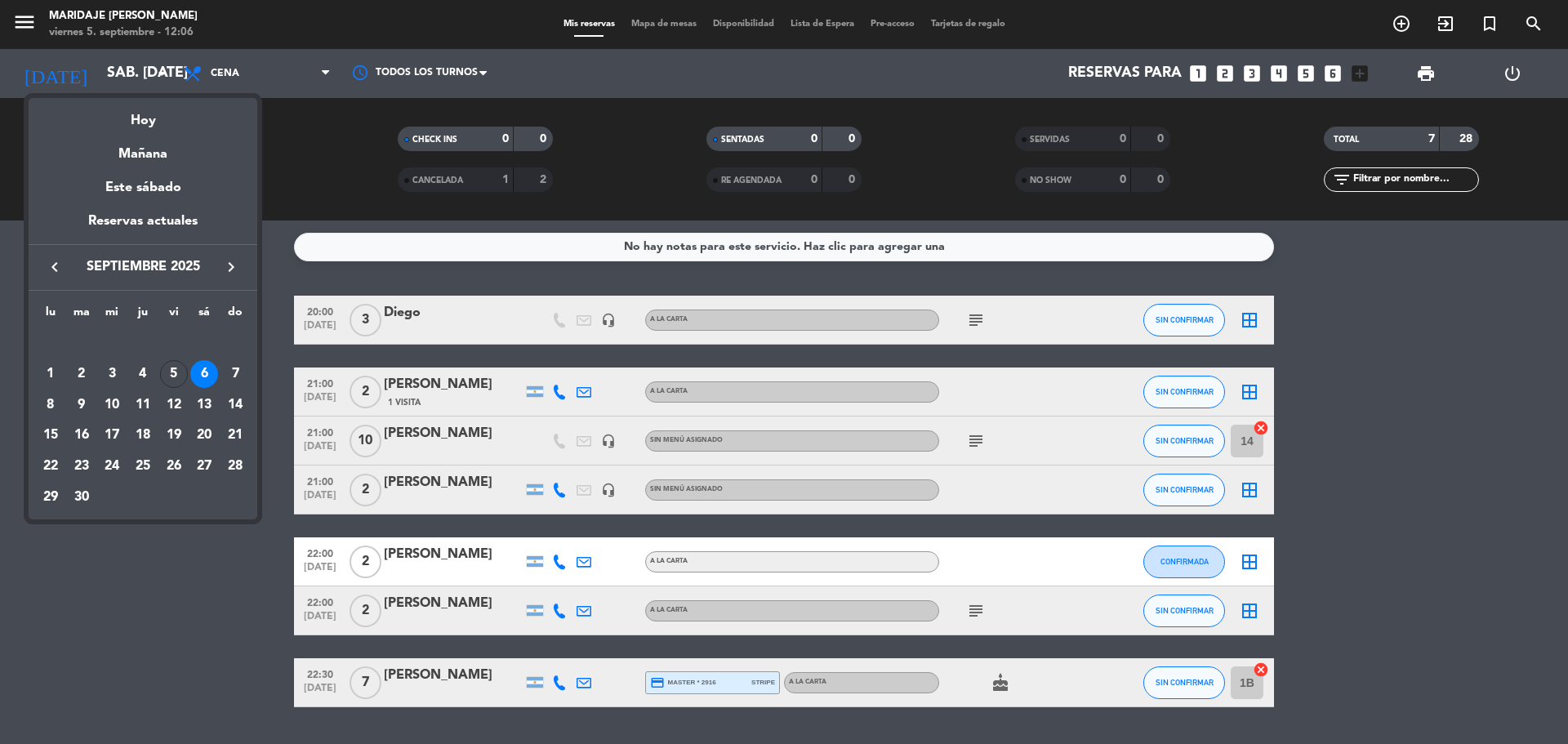
click at [281, 146] on div at bounding box center [784, 372] width 1568 height 744
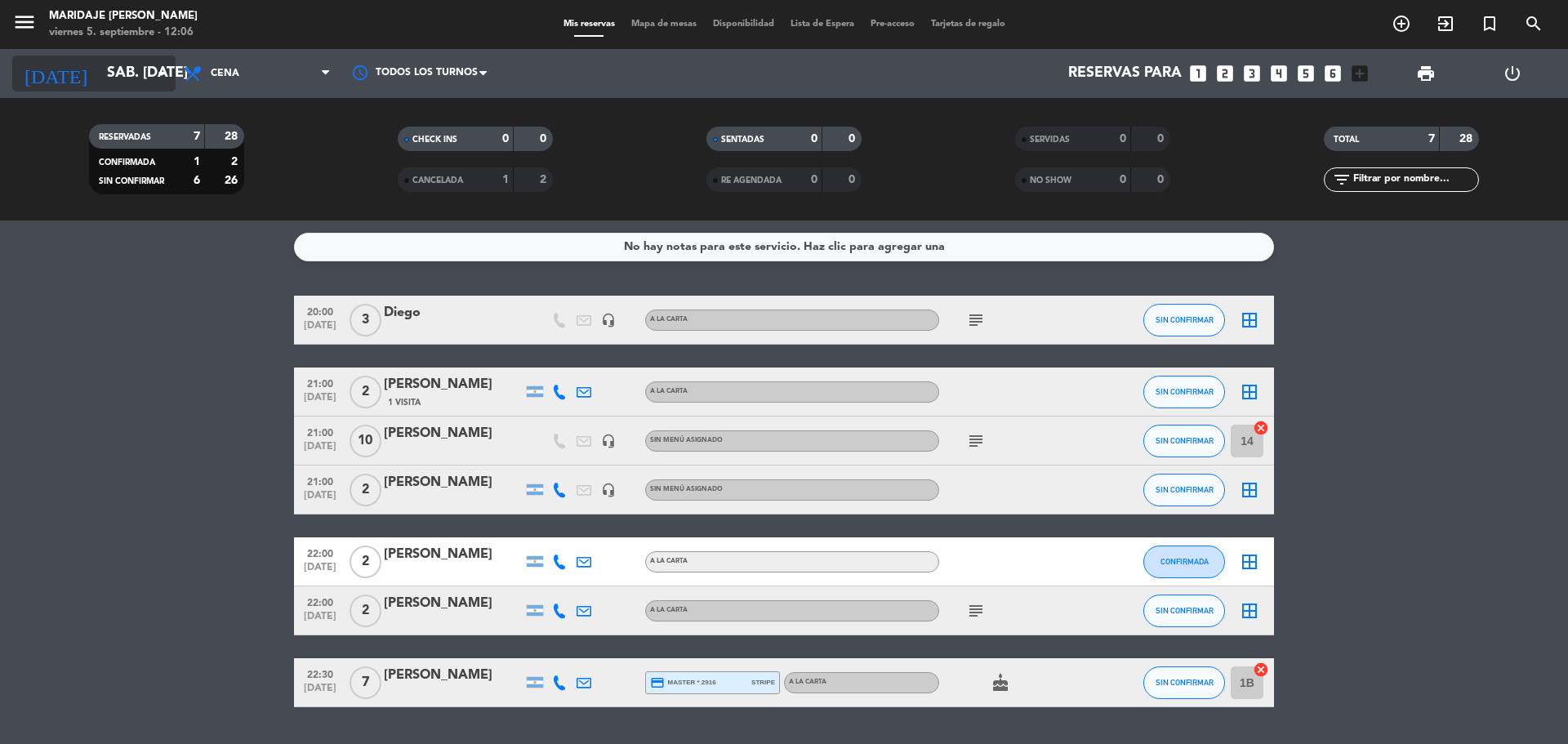
click at [132, 81] on input "sáb. [DATE]" at bounding box center [193, 74] width 190 height 33
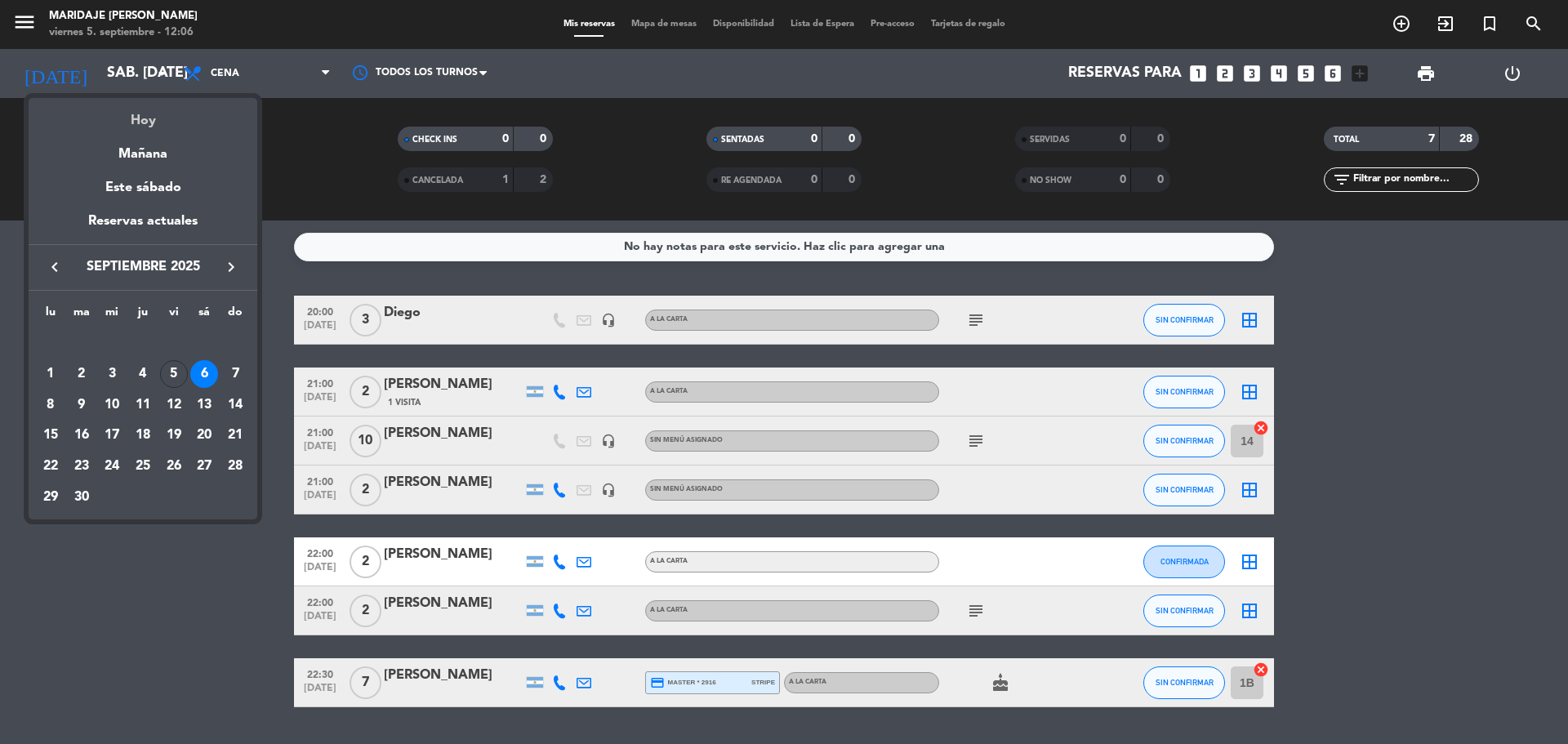
click at [157, 119] on div "Hoy" at bounding box center [143, 114] width 229 height 34
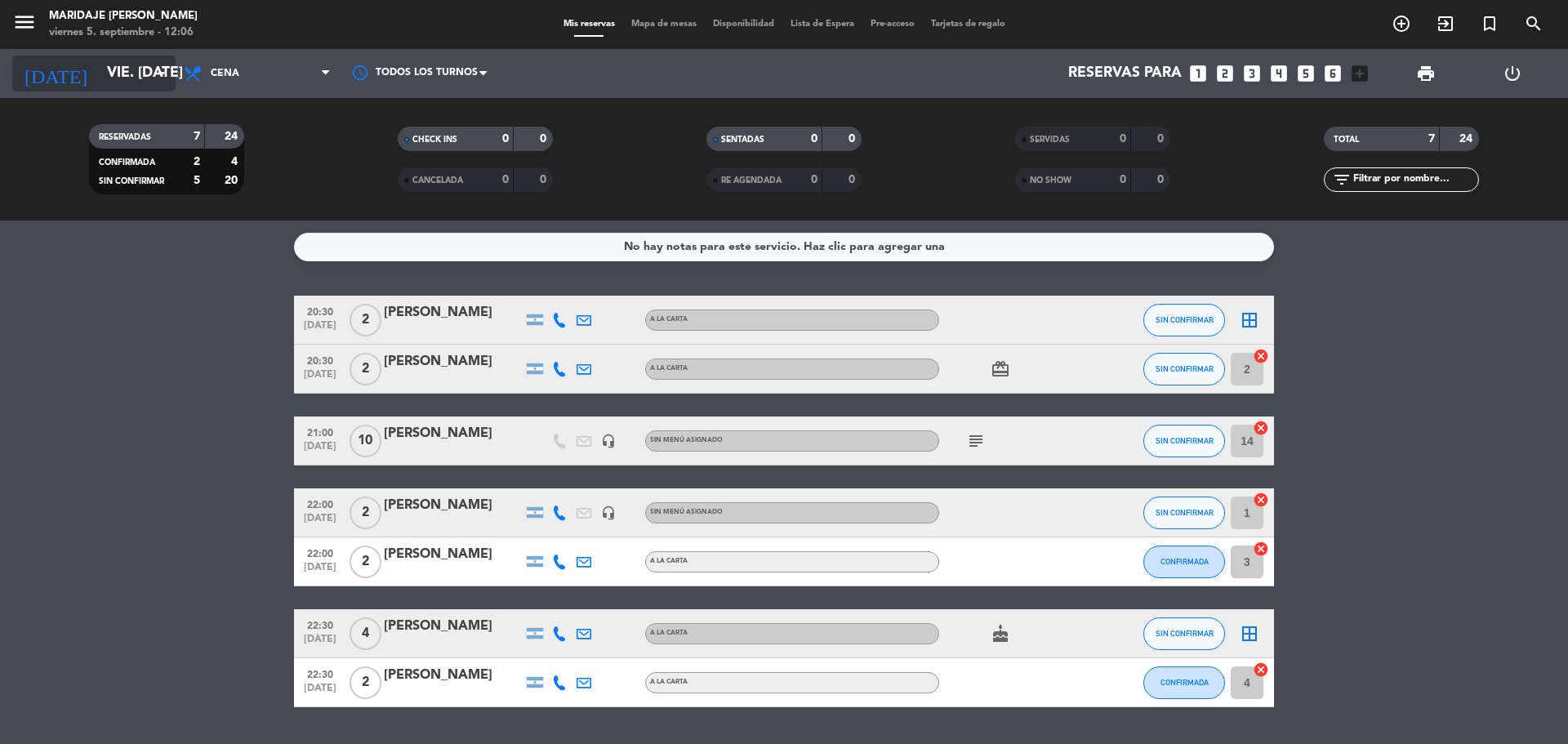
click at [158, 76] on icon "arrow_drop_down" at bounding box center [161, 74] width 20 height 20
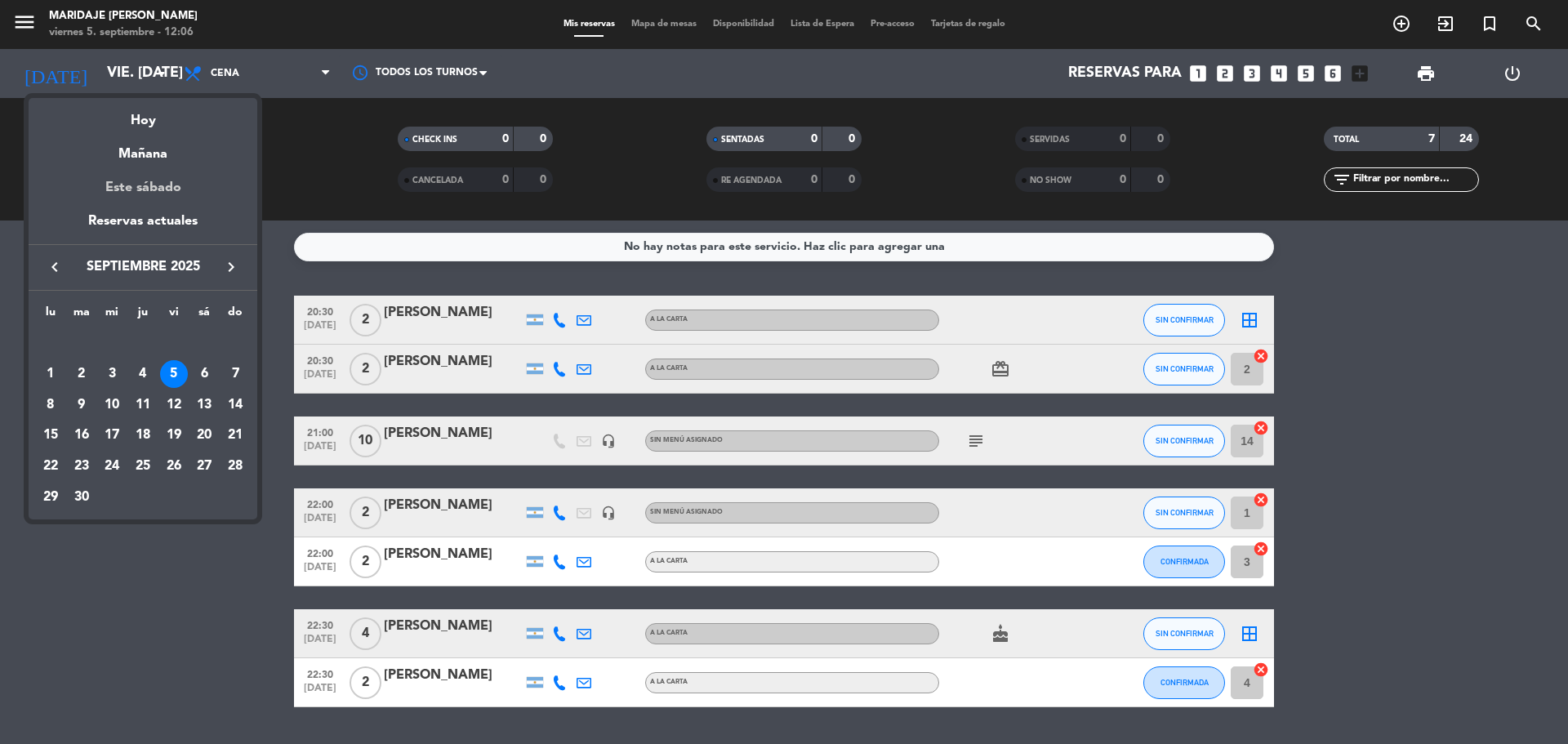
click at [146, 190] on div "Este sábado" at bounding box center [143, 188] width 229 height 46
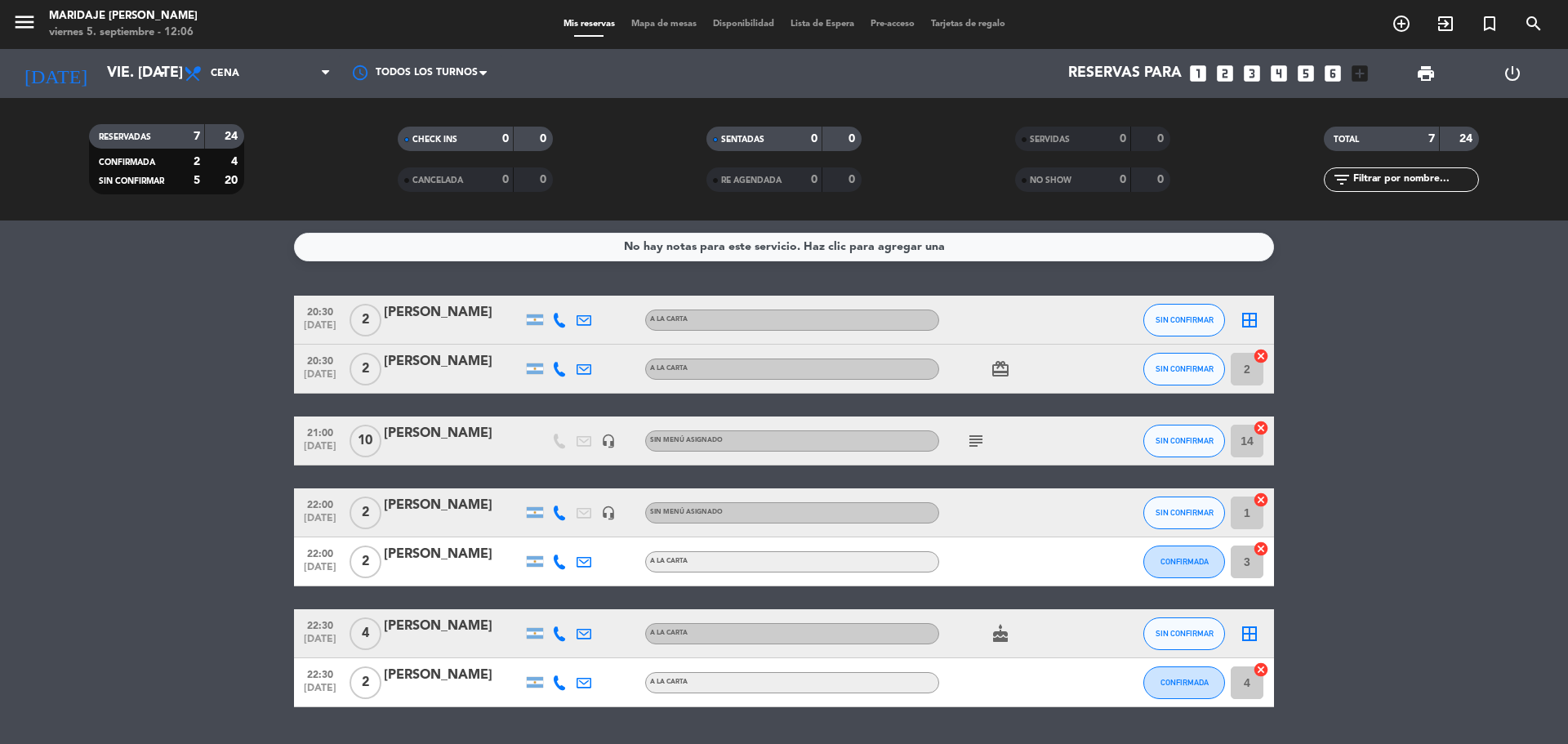
type input "sáb. [DATE]"
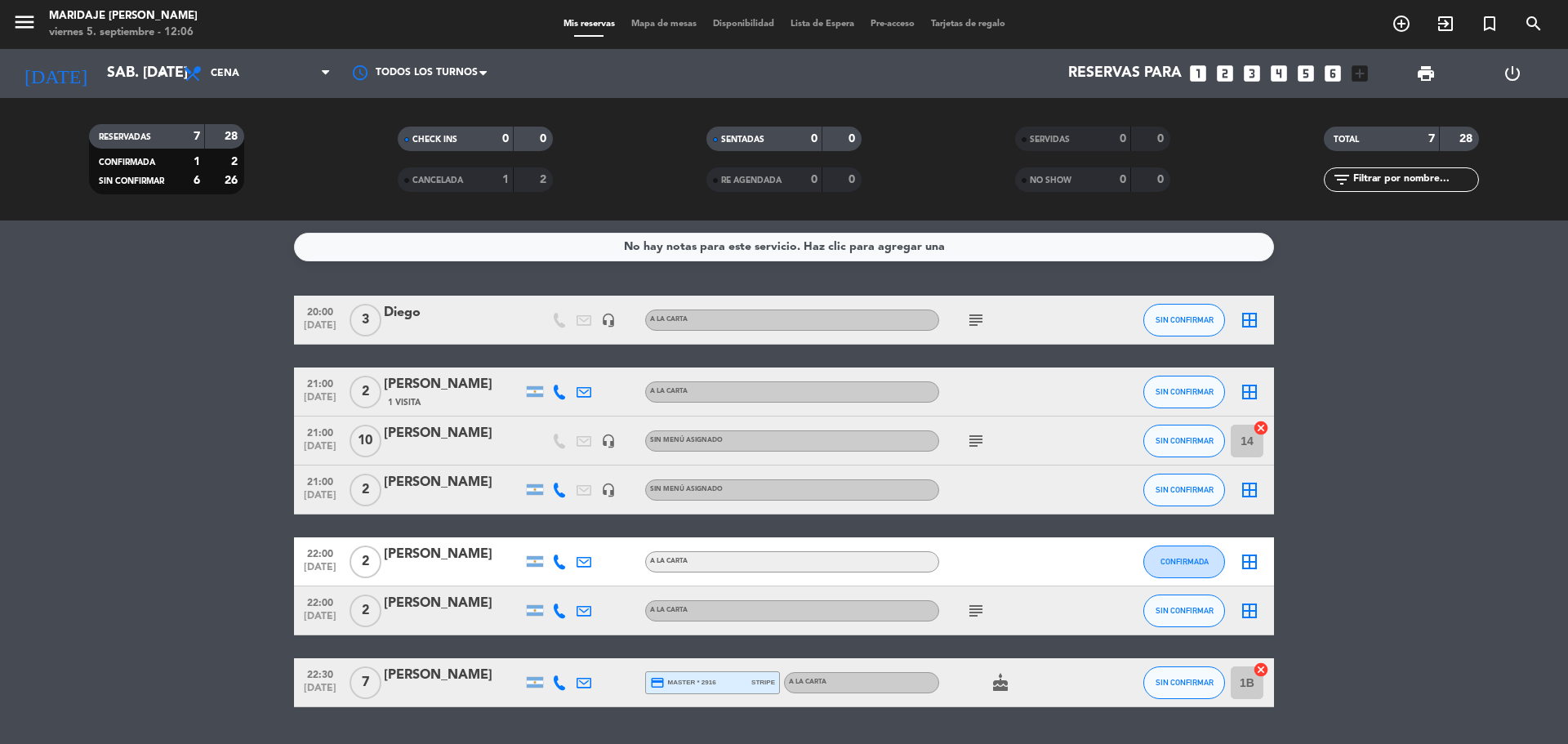
click at [978, 325] on icon "subject" at bounding box center [976, 320] width 20 height 20
click at [1358, 333] on bookings-row "20:00 [DATE] 3 [PERSON_NAME] headset_mic A LA CARTA subject Pasada por [PERSON_…" at bounding box center [784, 501] width 1568 height 411
drag, startPoint x: 216, startPoint y: 43, endPoint x: 223, endPoint y: 64, distance: 22.1
click at [216, 49] on div "menu Maridaje [PERSON_NAME] viernes 5. septiembre - 12:10 Mis reservas Mapa de …" at bounding box center [784, 24] width 1568 height 49
click at [224, 74] on span "Cena" at bounding box center [224, 73] width 29 height 11
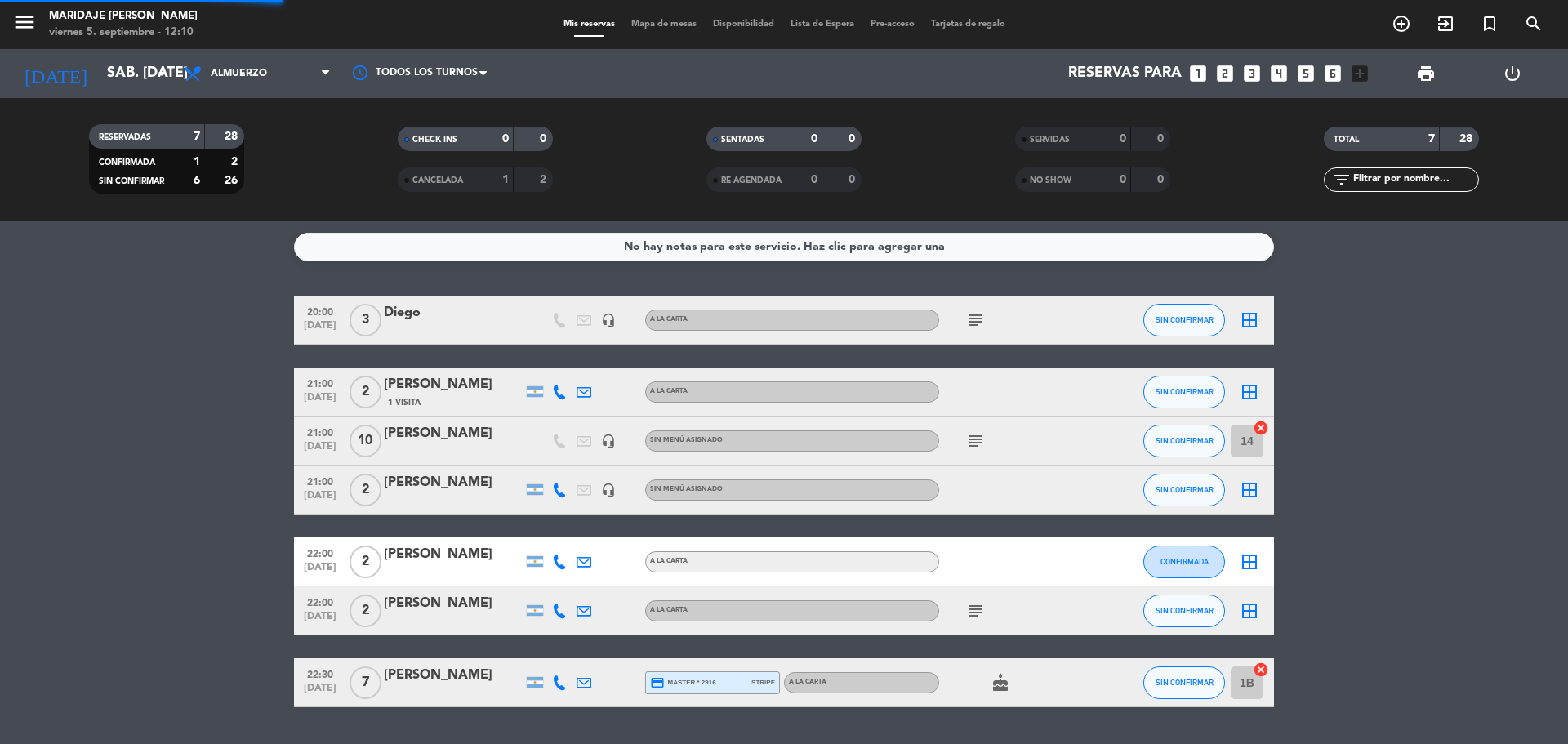
click at [257, 149] on div "menu Maridaje [PERSON_NAME] viernes 5. septiembre - 12:10 Mis reservas Mapa de …" at bounding box center [784, 110] width 1568 height 221
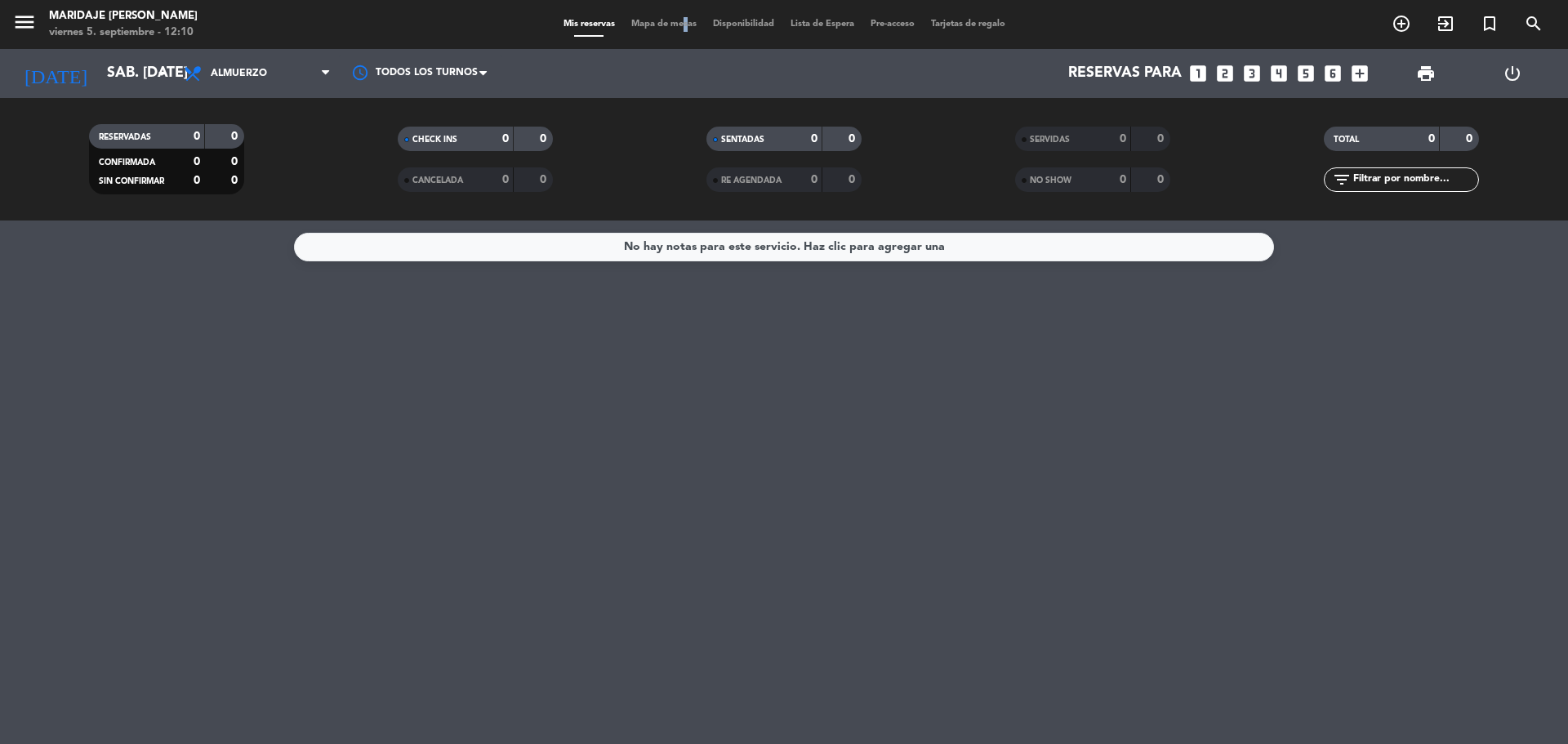
click at [674, 27] on span "Mapa de mesas" at bounding box center [664, 24] width 81 height 9
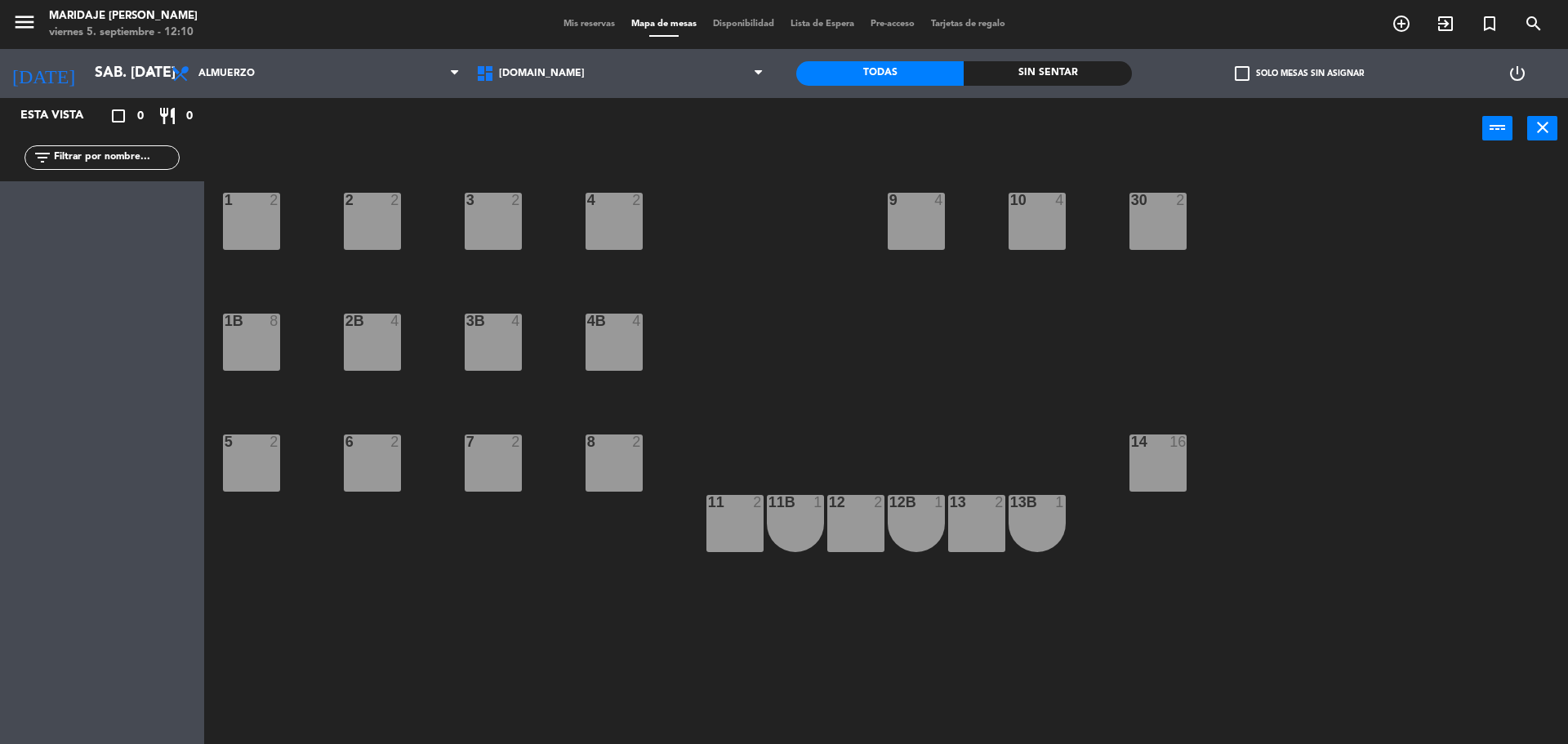
click at [855, 411] on div "1 2 2 2 3 2 4 2 10 4 9 4 30 2 1B 8 2B 4 3B 4 4B 4 5 2 6 2 7 2 8 2 14 16 13 2 12…" at bounding box center [894, 456] width 1349 height 585
click at [745, 274] on div "1 2 2 2 3 2 4 2 10 4 9 4 30 2 1B 8 2B 4 3B 4 4B 4 5 2 6 2 7 2 8 2 14 16 13 2 12…" at bounding box center [894, 456] width 1349 height 585
